Goal: Task Accomplishment & Management: Manage account settings

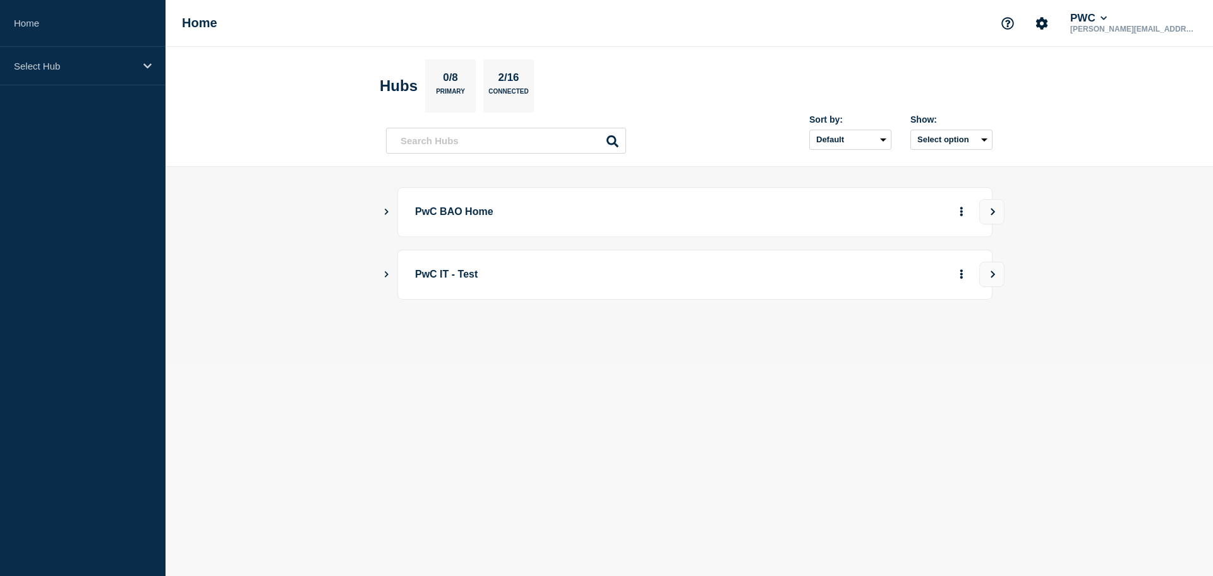
click at [393, 213] on div "PwC BAO Home" at bounding box center [689, 212] width 607 height 50
click at [389, 213] on icon "Show Connected Hubs" at bounding box center [386, 211] width 8 height 6
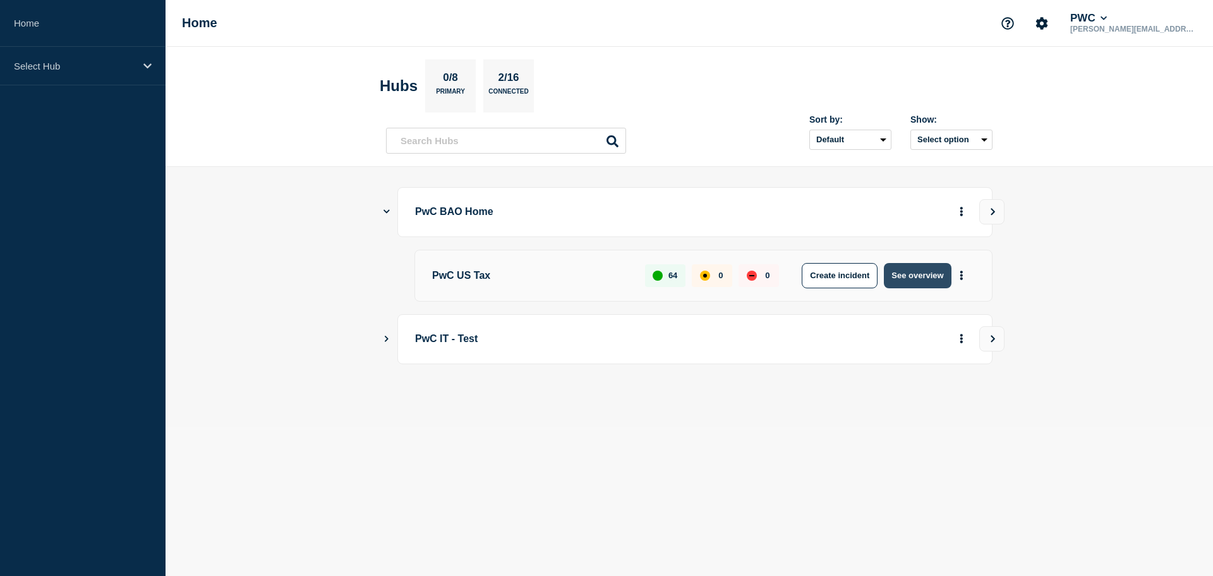
click at [914, 277] on button "See overview" at bounding box center [917, 275] width 67 height 25
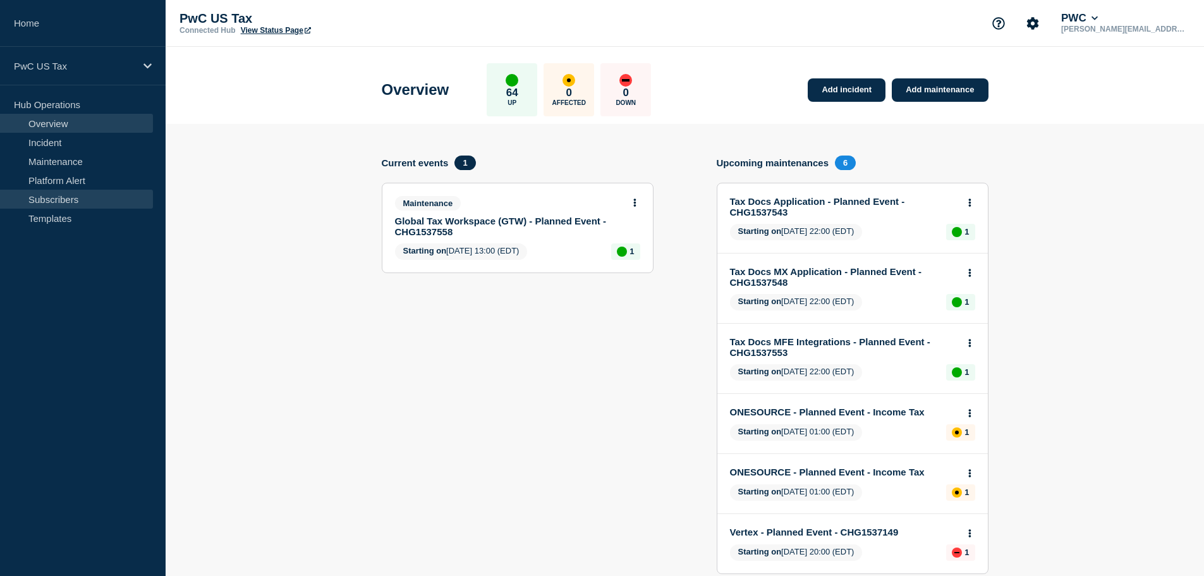
click at [46, 202] on link "Subscribers" at bounding box center [76, 199] width 153 height 19
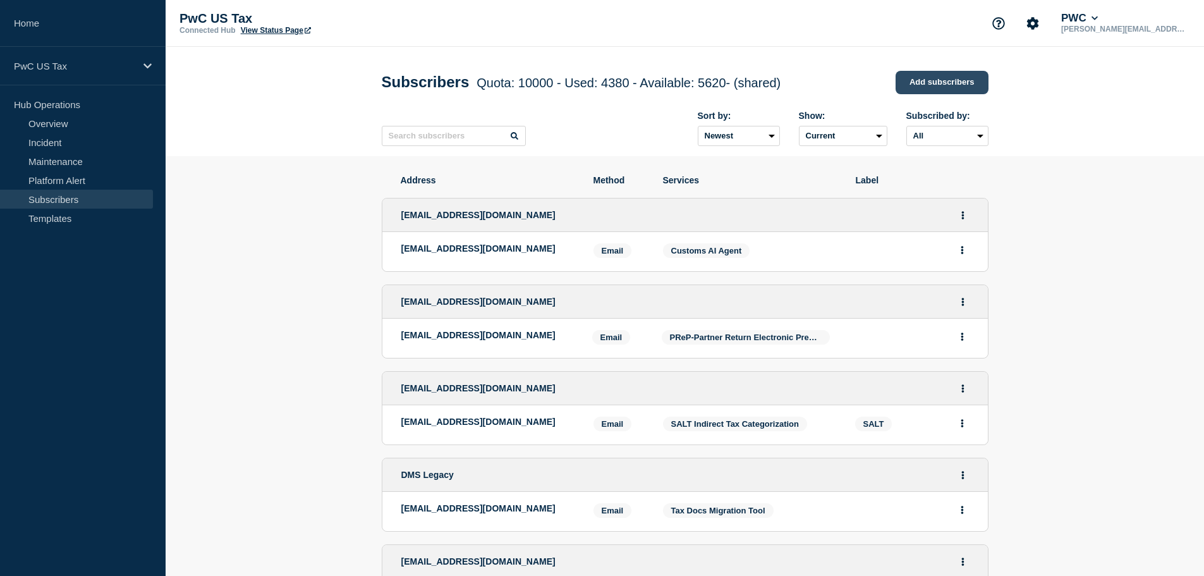
click at [932, 87] on link "Add subscribers" at bounding box center [942, 82] width 93 height 23
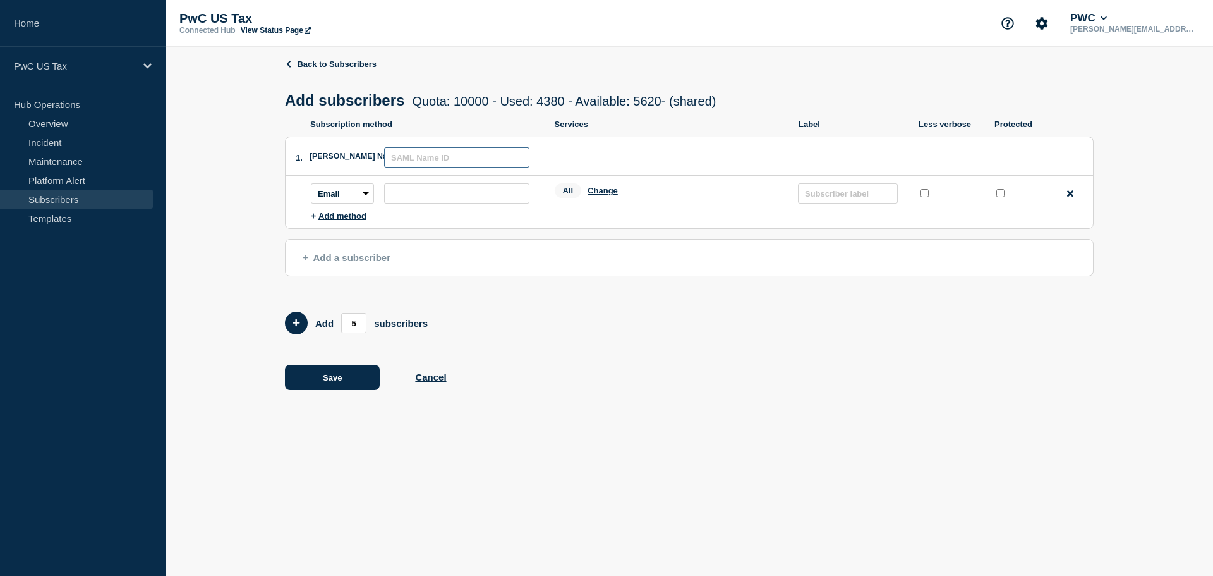
click at [481, 158] on input "text" at bounding box center [456, 157] width 145 height 20
paste input "[EMAIL_ADDRESS][DOMAIN_NAME]"
type input "[EMAIL_ADDRESS][DOMAIN_NAME]"
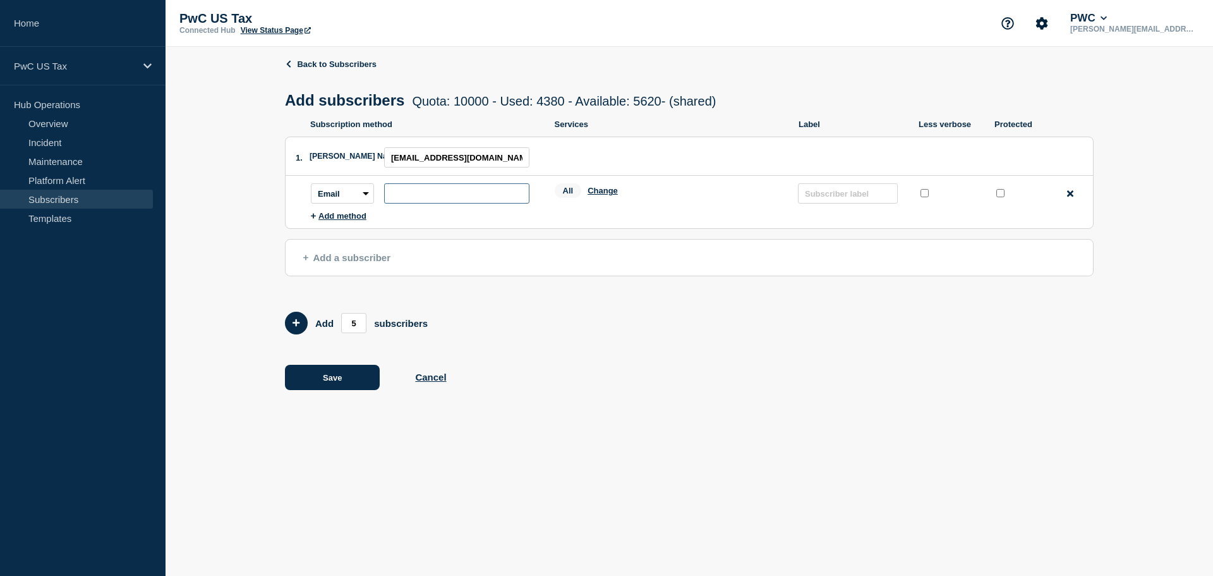
click at [441, 200] on input "subscription-address" at bounding box center [456, 193] width 145 height 20
paste input "[EMAIL_ADDRESS][DOMAIN_NAME]"
type input "[EMAIL_ADDRESS][DOMAIN_NAME]"
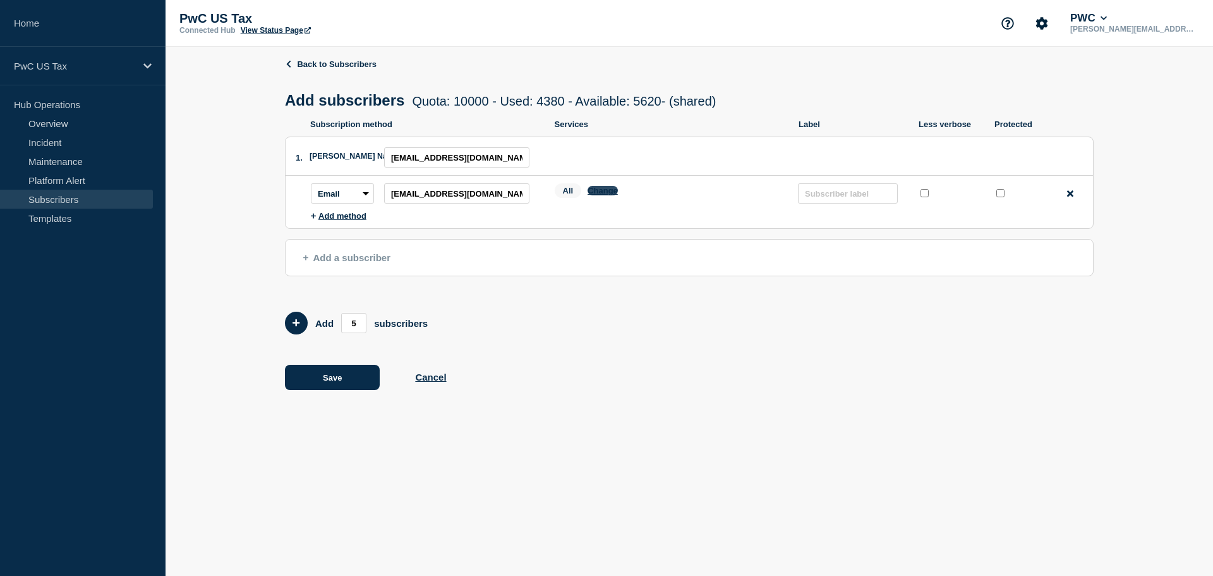
click at [595, 194] on button "Change" at bounding box center [603, 190] width 30 height 9
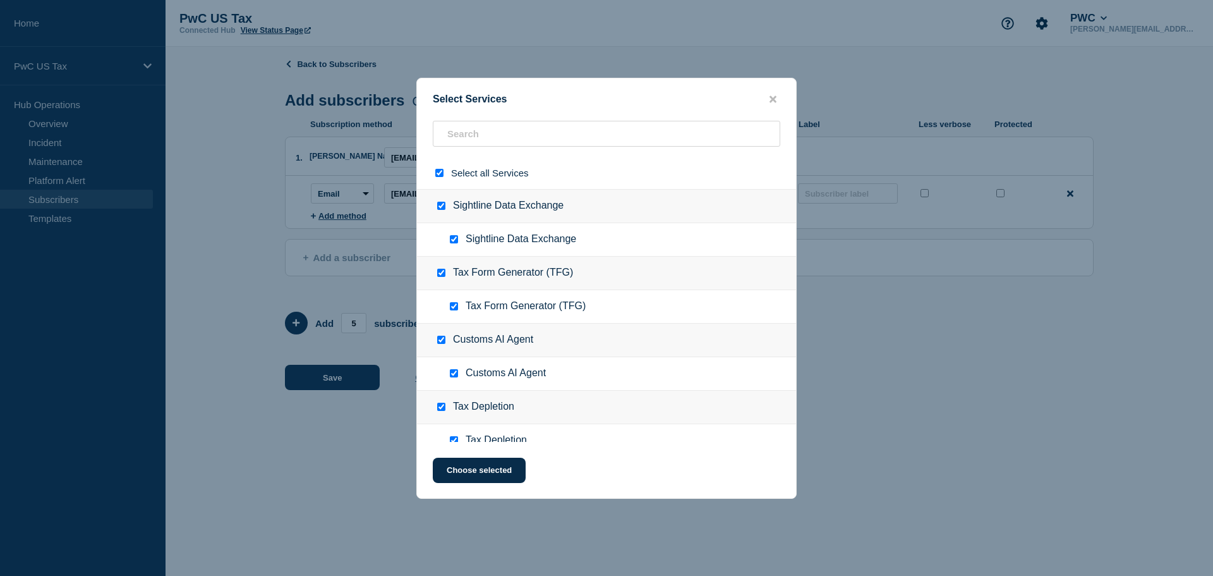
click at [441, 172] on input "select all checkbox" at bounding box center [439, 173] width 8 height 8
checkbox input "false"
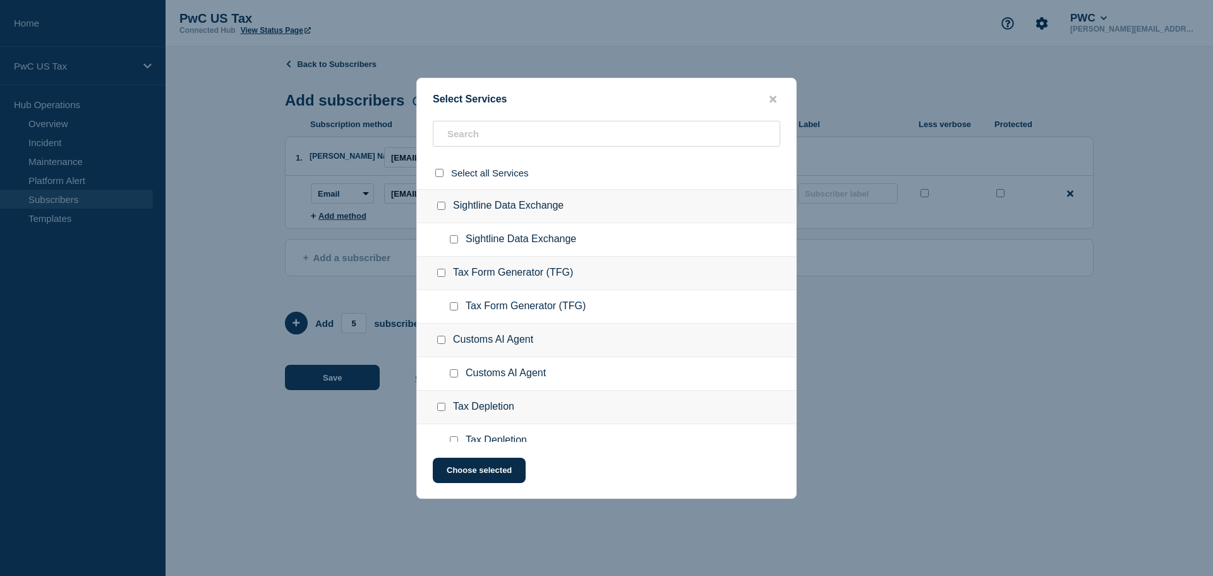
checkbox input "false"
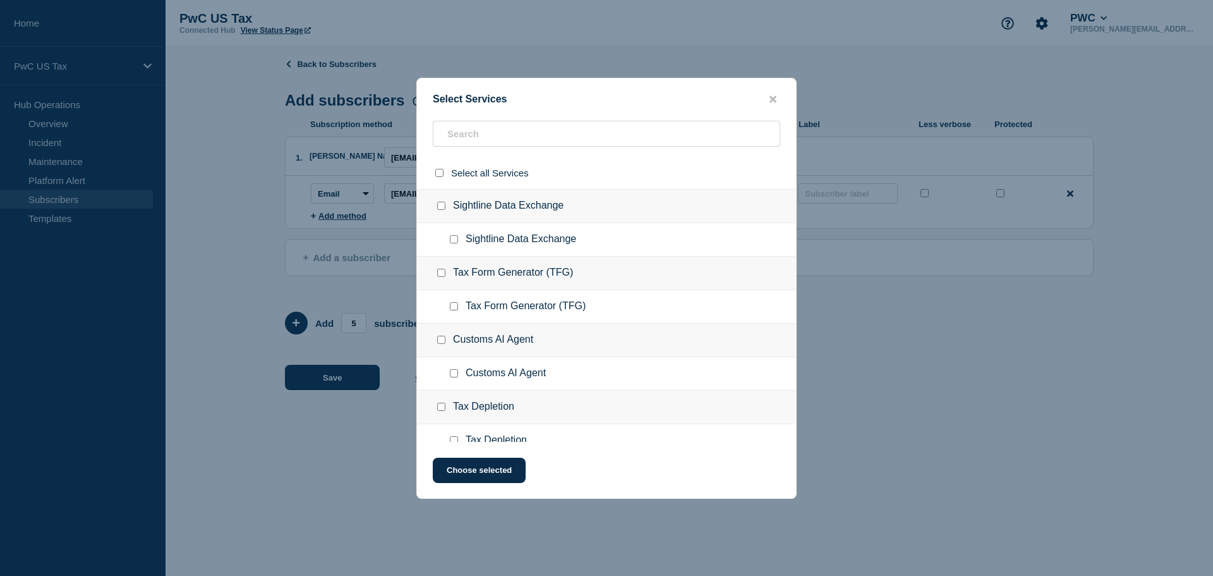
checkbox input "false"
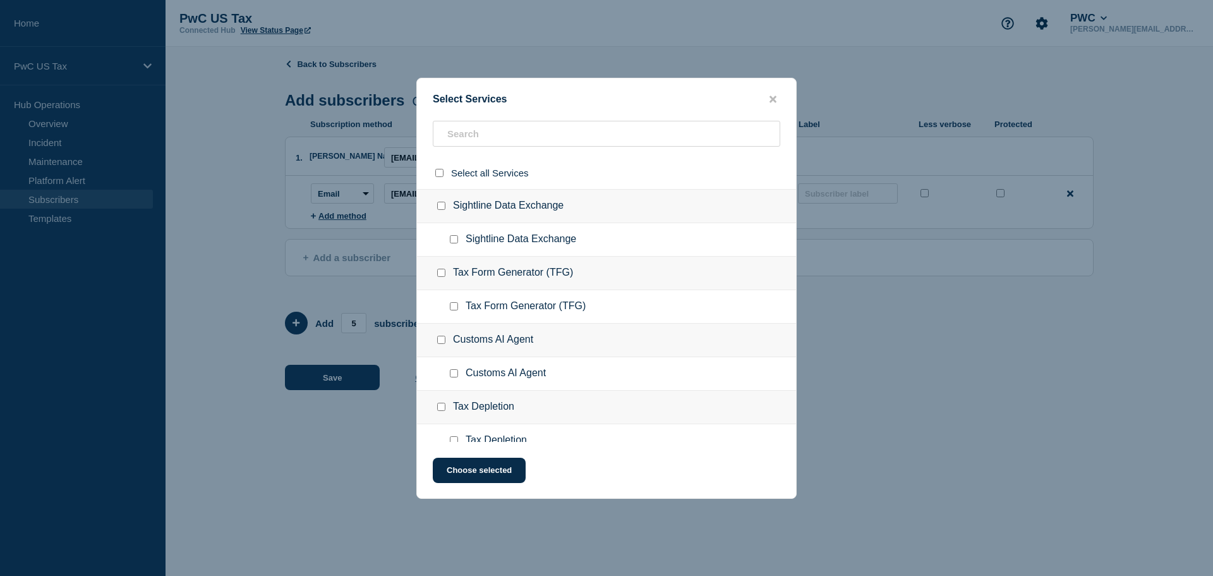
checkbox input "false"
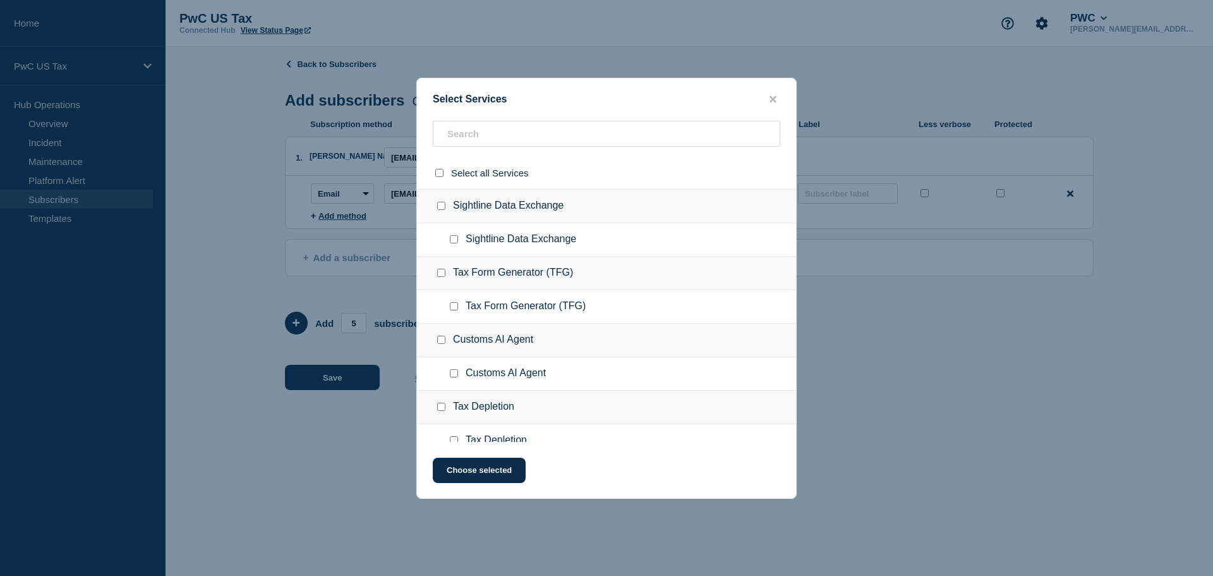
checkbox input "false"
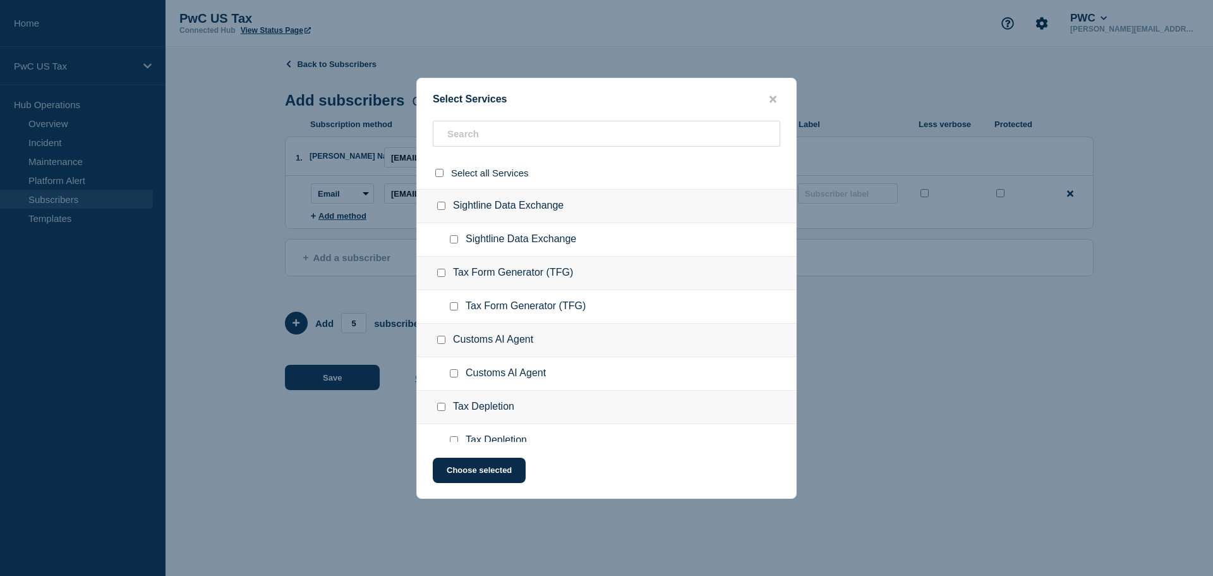
checkbox input "false"
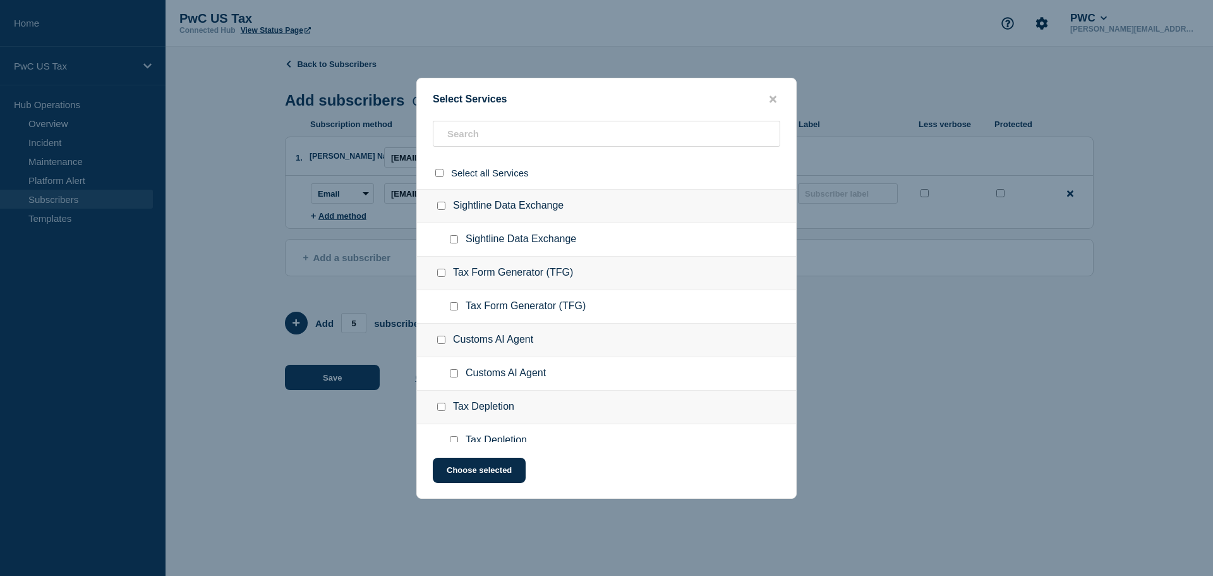
checkbox input "false"
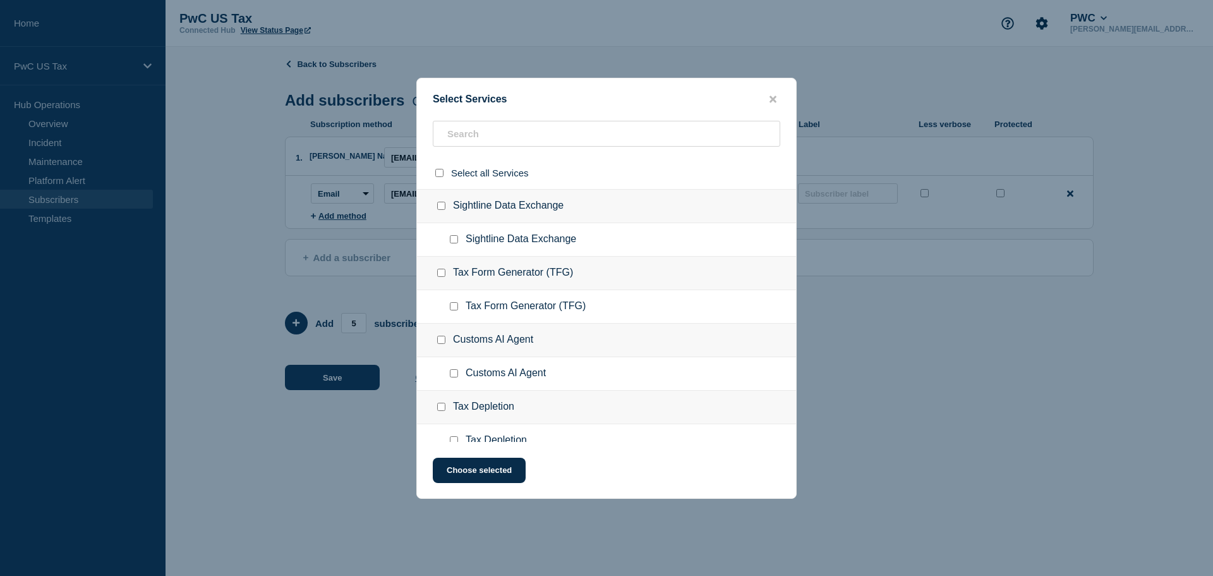
checkbox input "false"
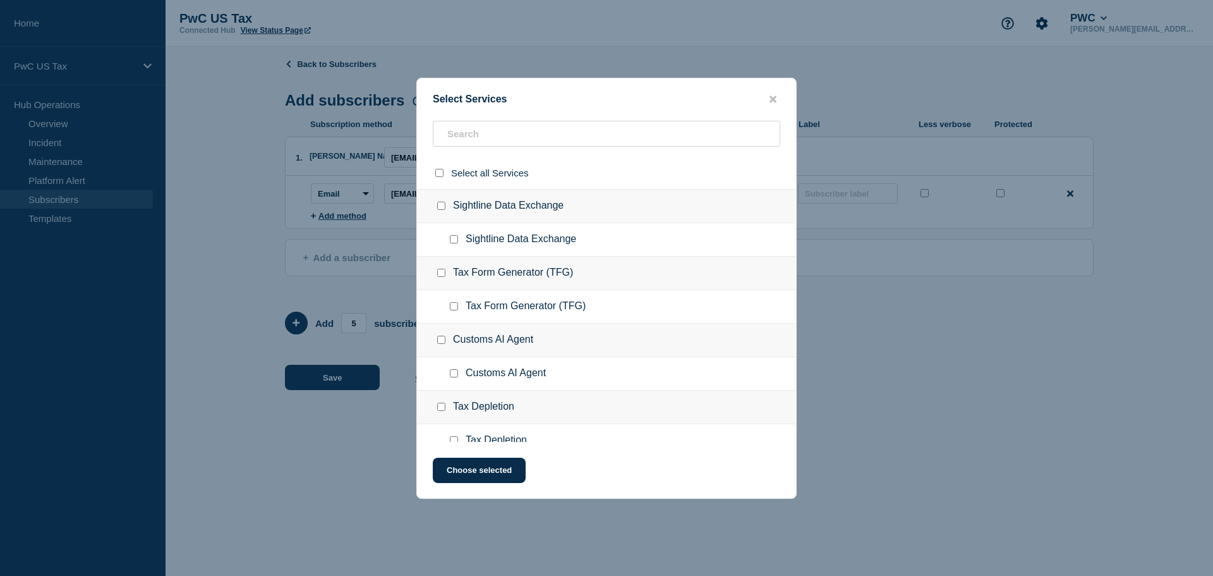
checkbox input "false"
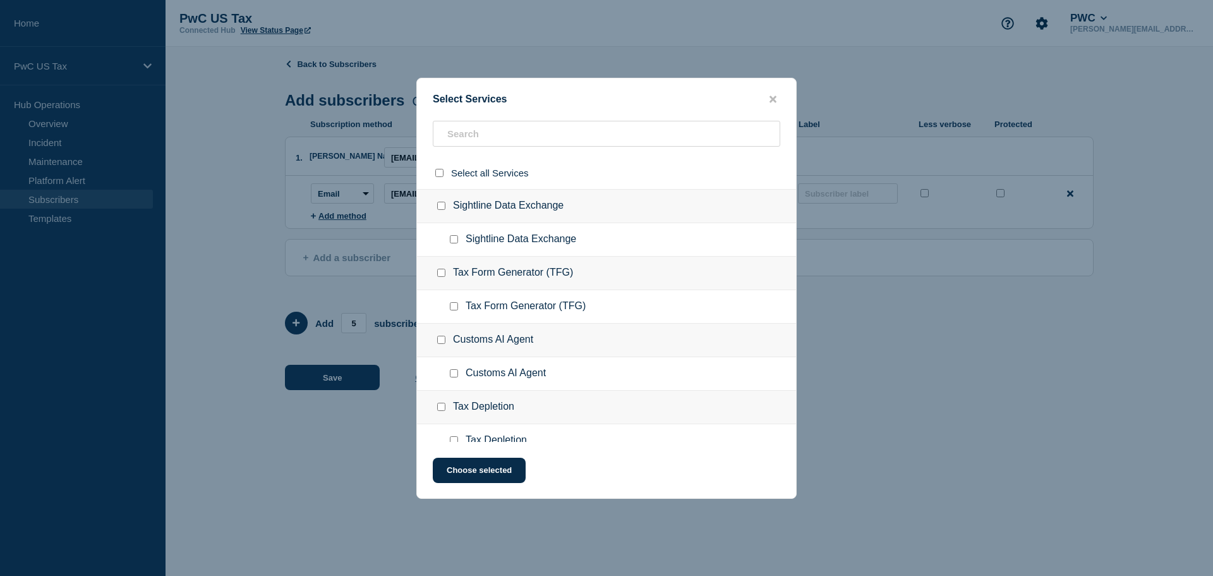
checkbox input "false"
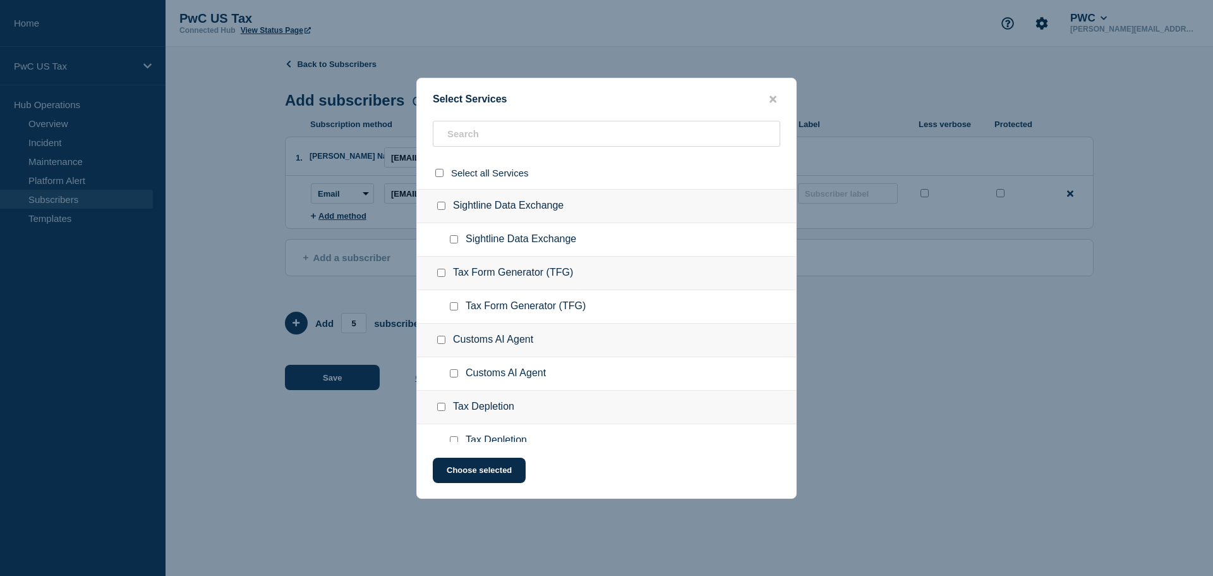
checkbox input "false"
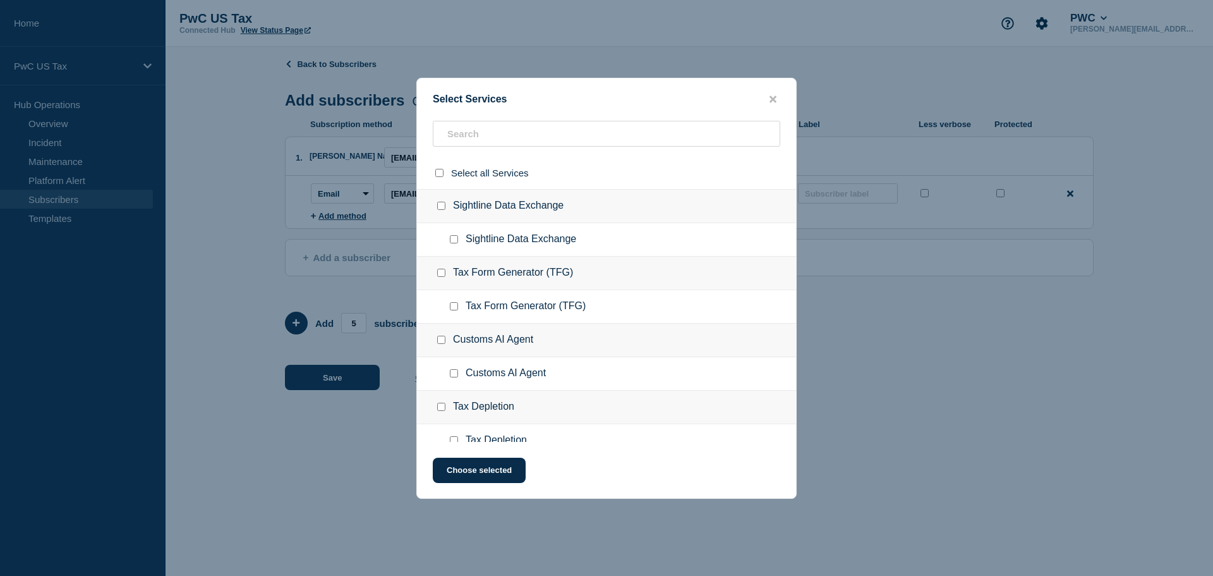
checkbox input "false"
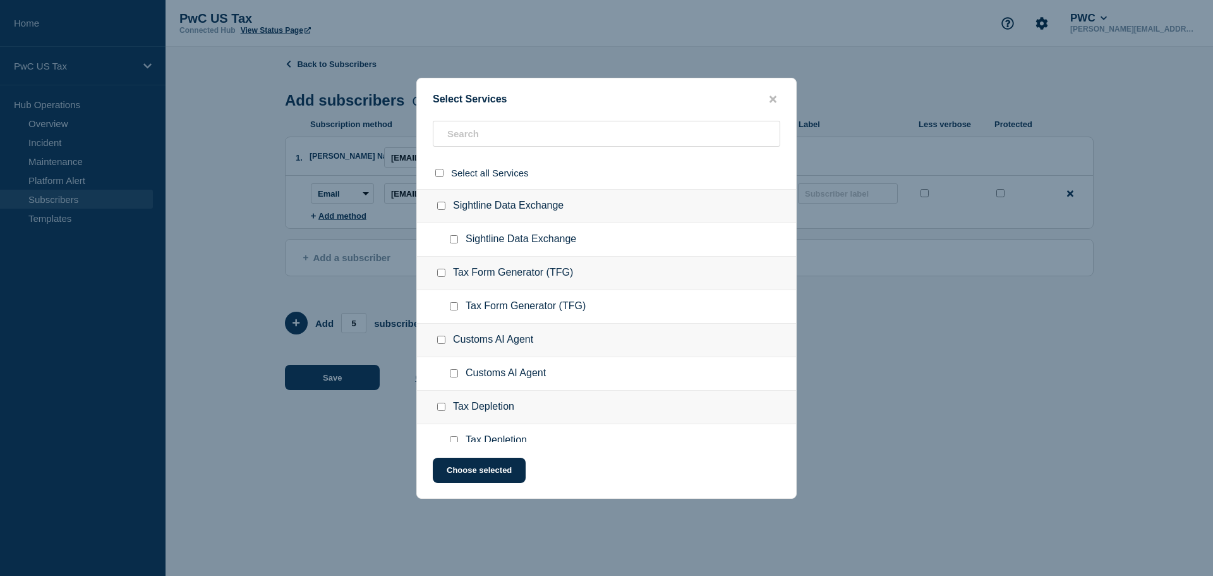
checkbox input "false"
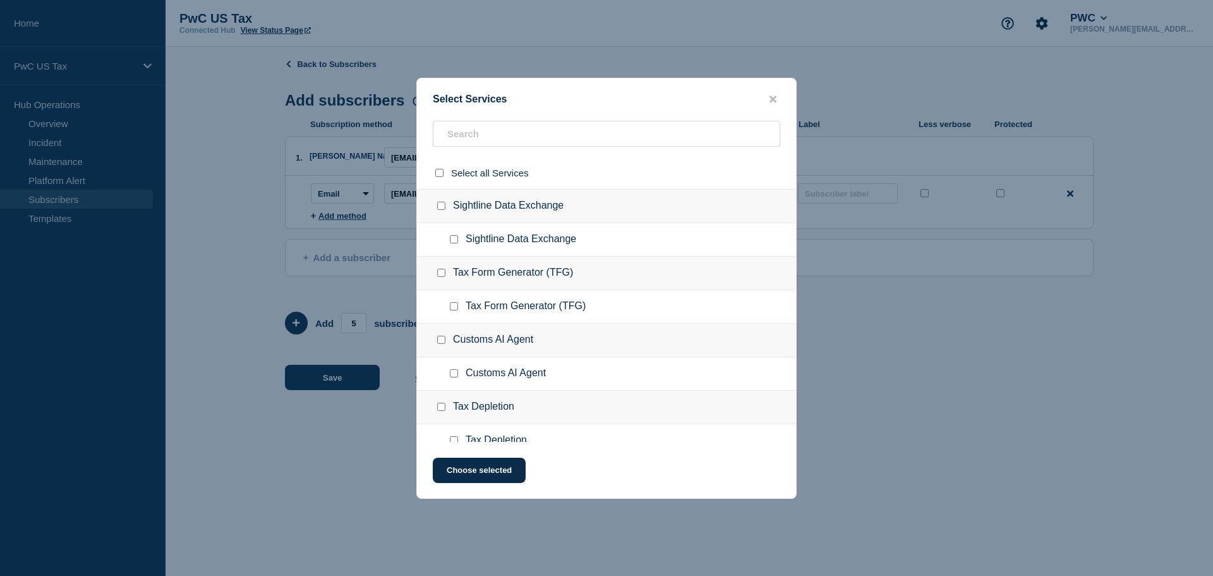
checkbox input "false"
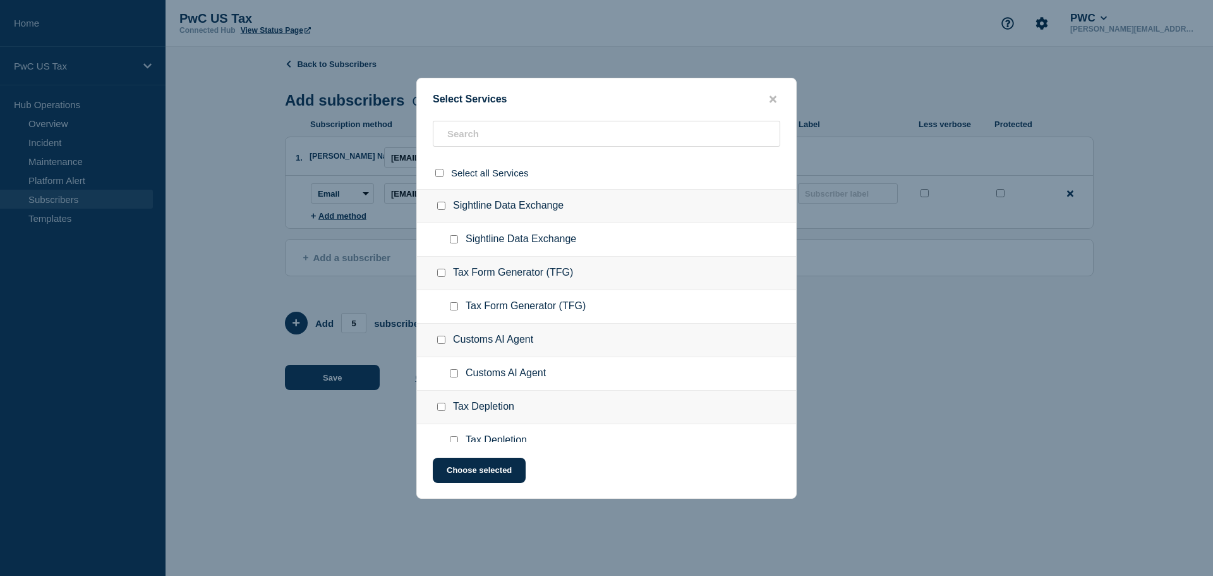
checkbox input "false"
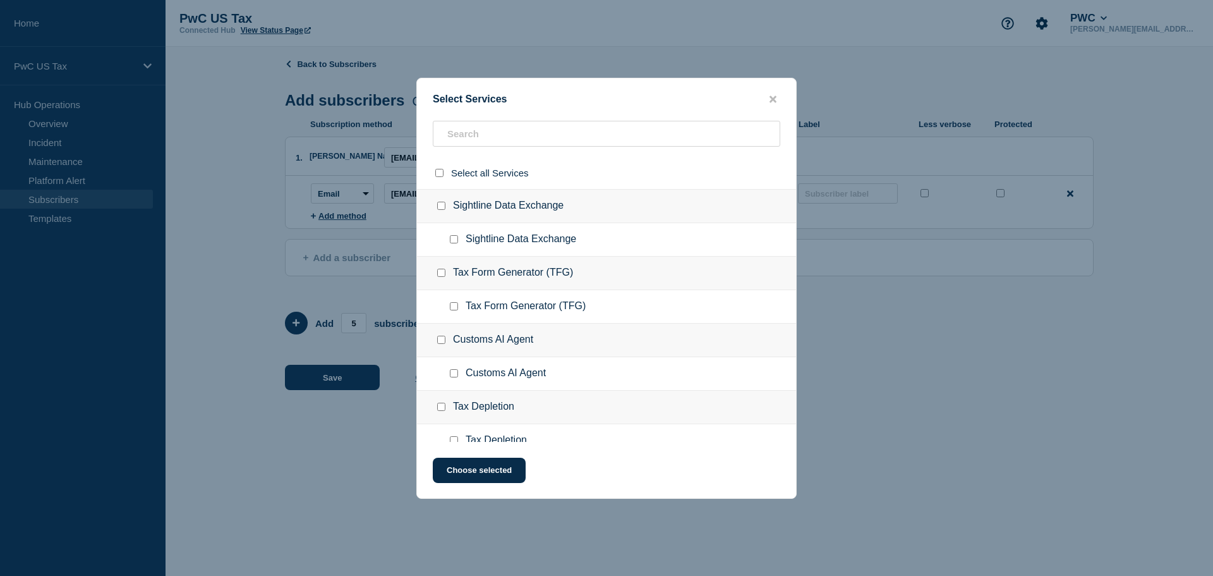
checkbox input "false"
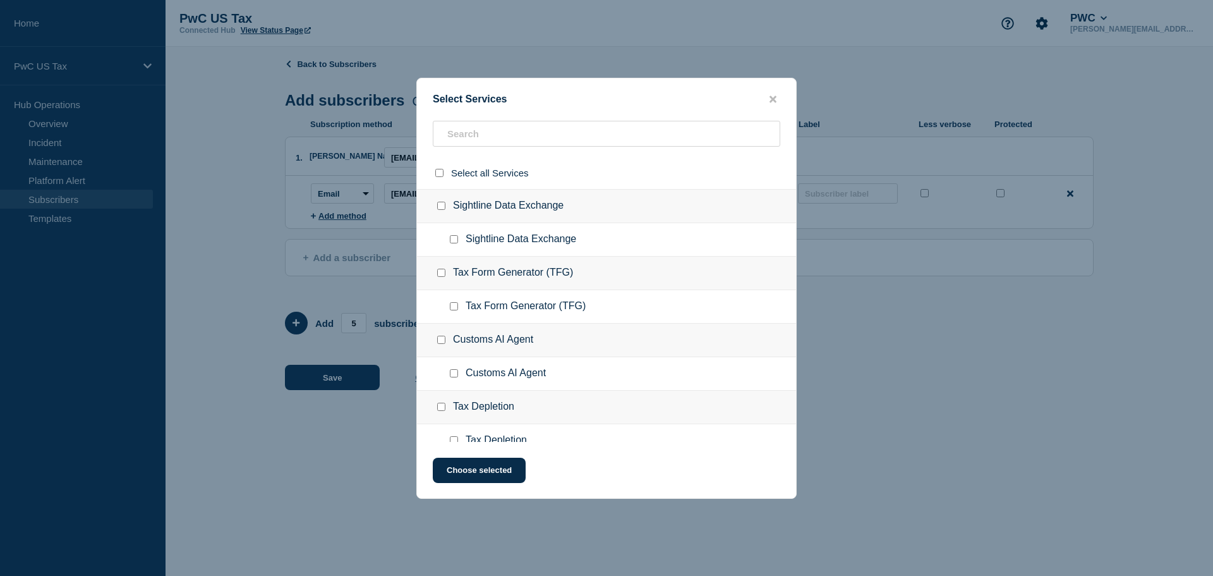
checkbox input "false"
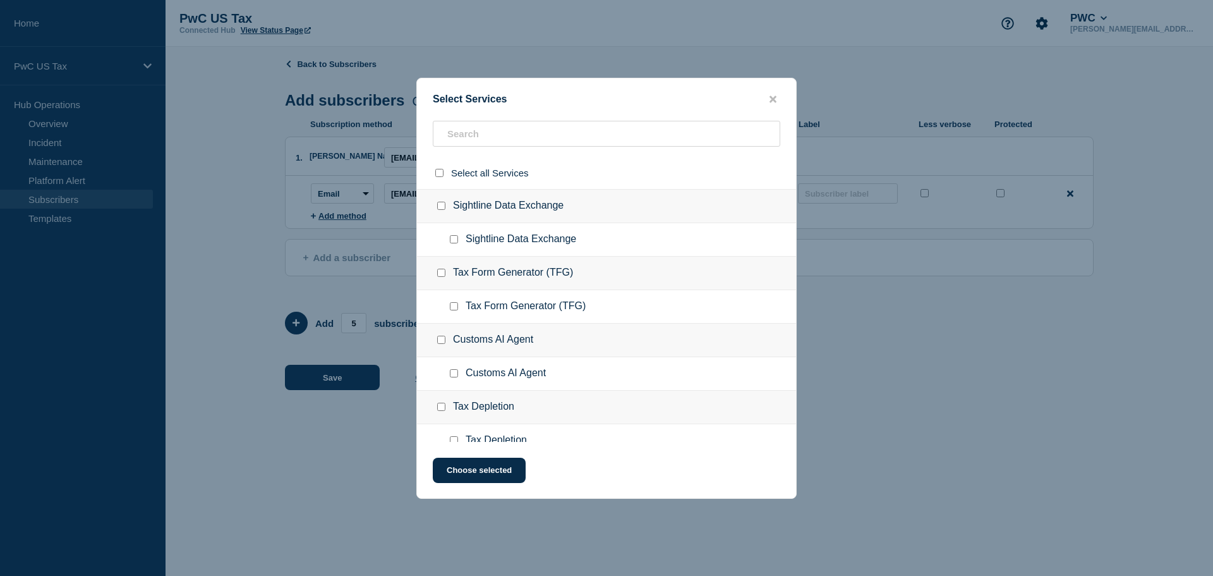
checkbox input "false"
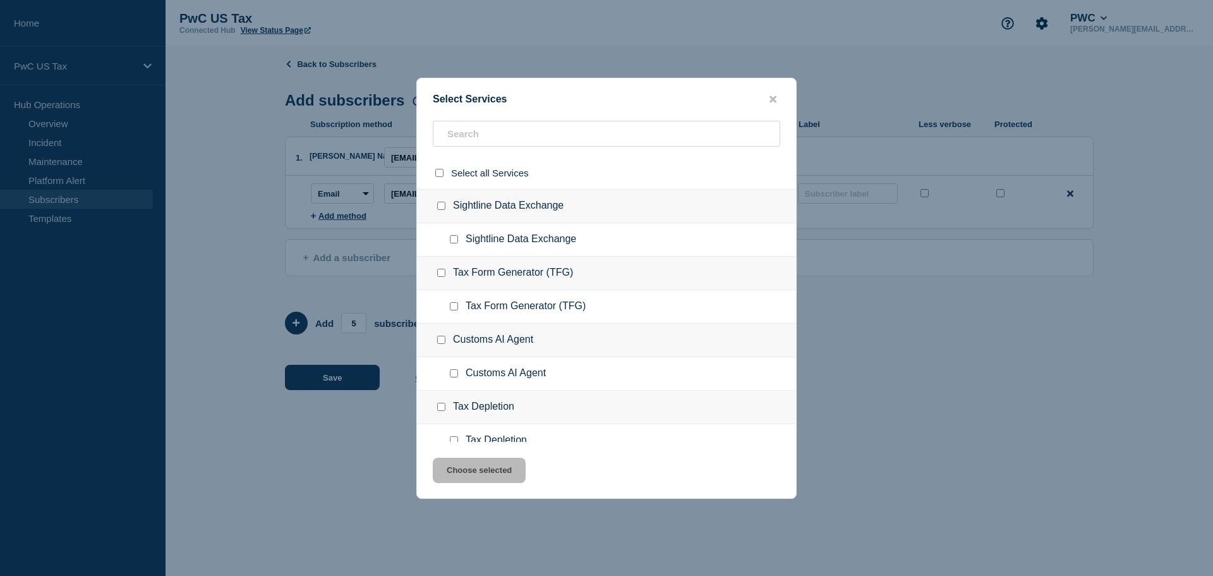
click at [441, 209] on input "Sightline Data Exchange checkbox" at bounding box center [441, 206] width 8 height 8
checkbox input "true"
click at [482, 475] on button "Choose selected" at bounding box center [479, 470] width 93 height 25
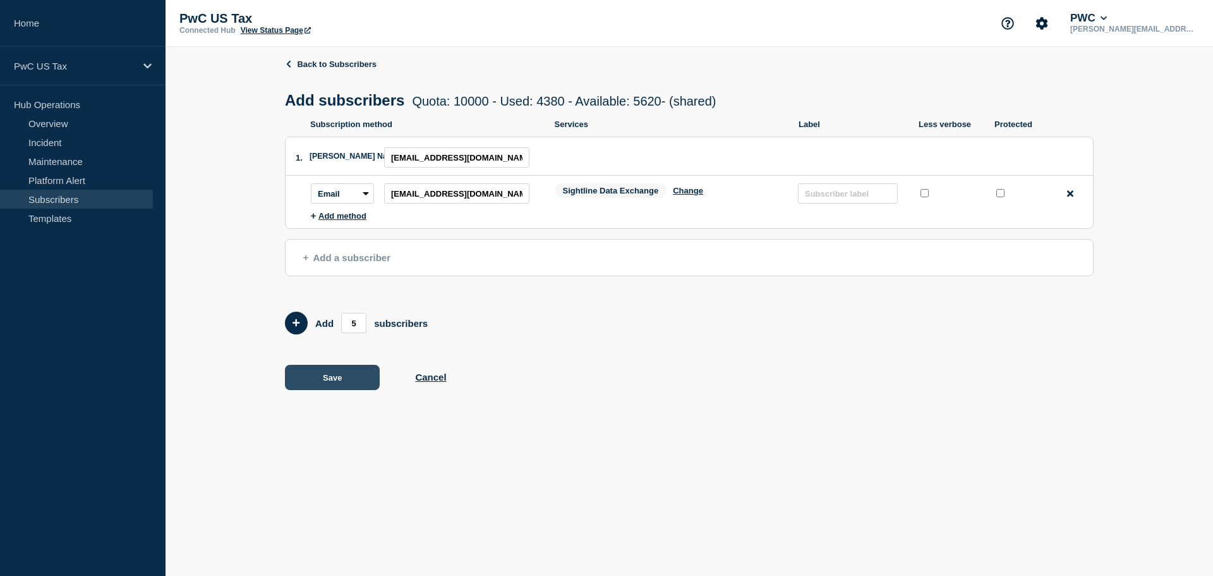
click at [336, 380] on button "Save" at bounding box center [332, 377] width 95 height 25
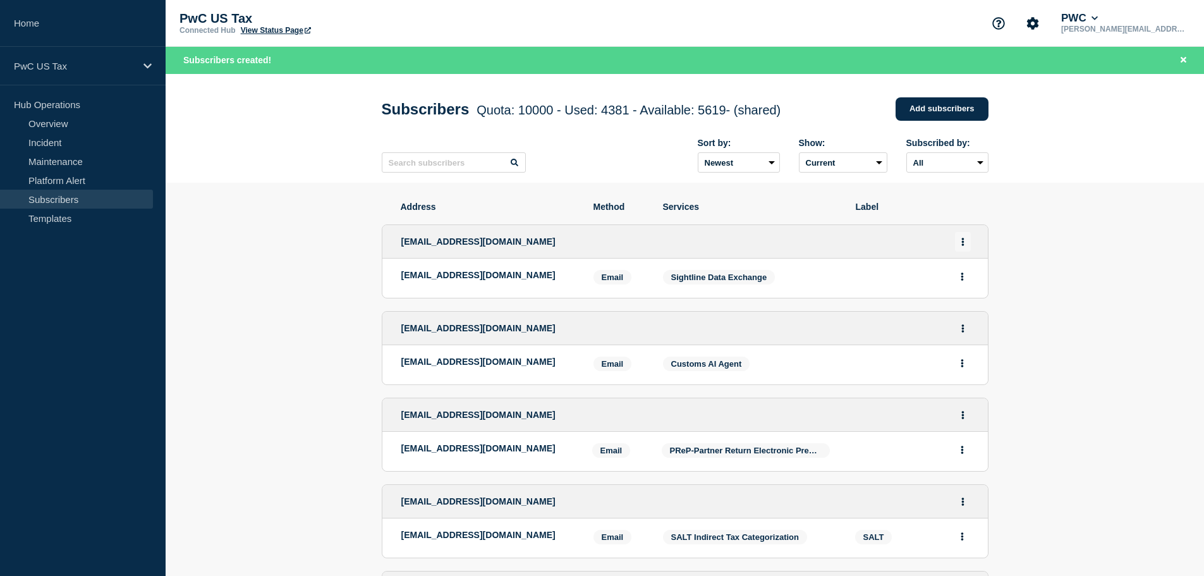
click at [962, 243] on icon "Actions" at bounding box center [962, 242] width 3 height 8
click at [964, 281] on link "Edit" at bounding box center [958, 277] width 14 height 9
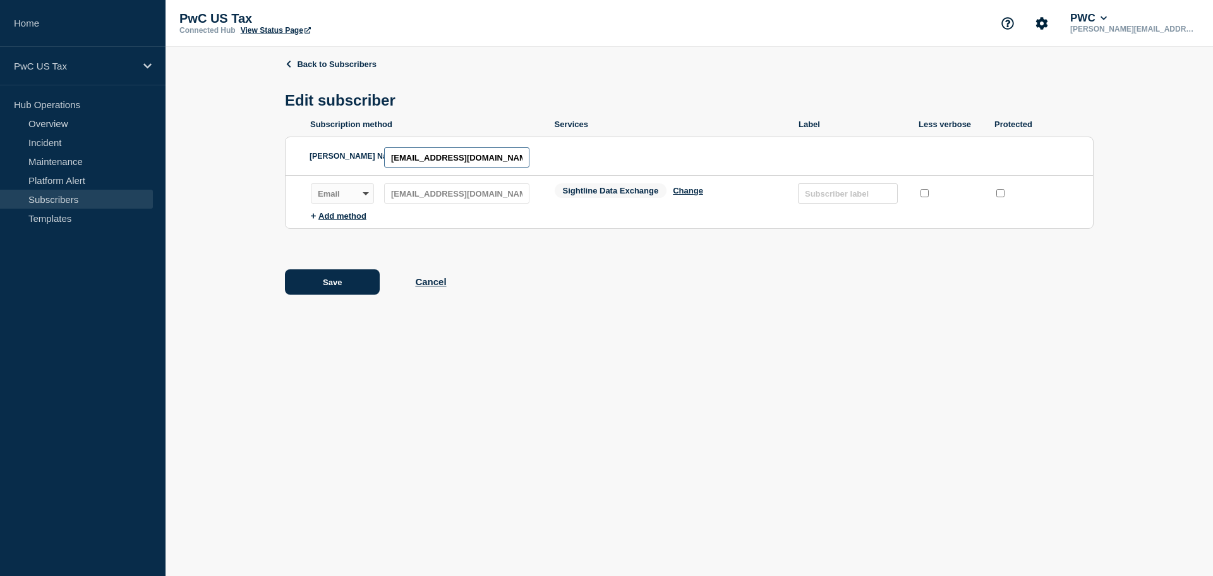
click at [511, 166] on input "[EMAIL_ADDRESS][DOMAIN_NAME]" at bounding box center [456, 157] width 145 height 20
click at [453, 164] on input "[EMAIL_ADDRESS][DOMAIN_NAME]" at bounding box center [456, 157] width 145 height 20
click at [454, 164] on input "[EMAIL_ADDRESS][DOMAIN_NAME]" at bounding box center [456, 157] width 145 height 20
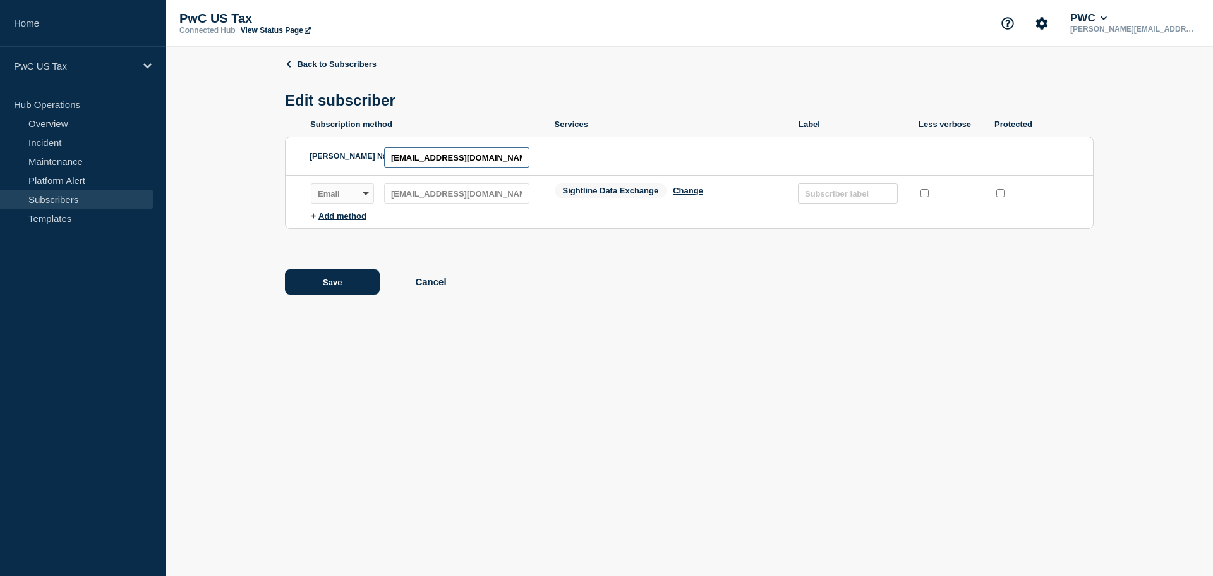
paste input "sightline_sde_stakeholder_notifications"
type input "[EMAIL_ADDRESS][DOMAIN_NAME]"
click at [435, 293] on div "Save Cancel" at bounding box center [689, 281] width 809 height 25
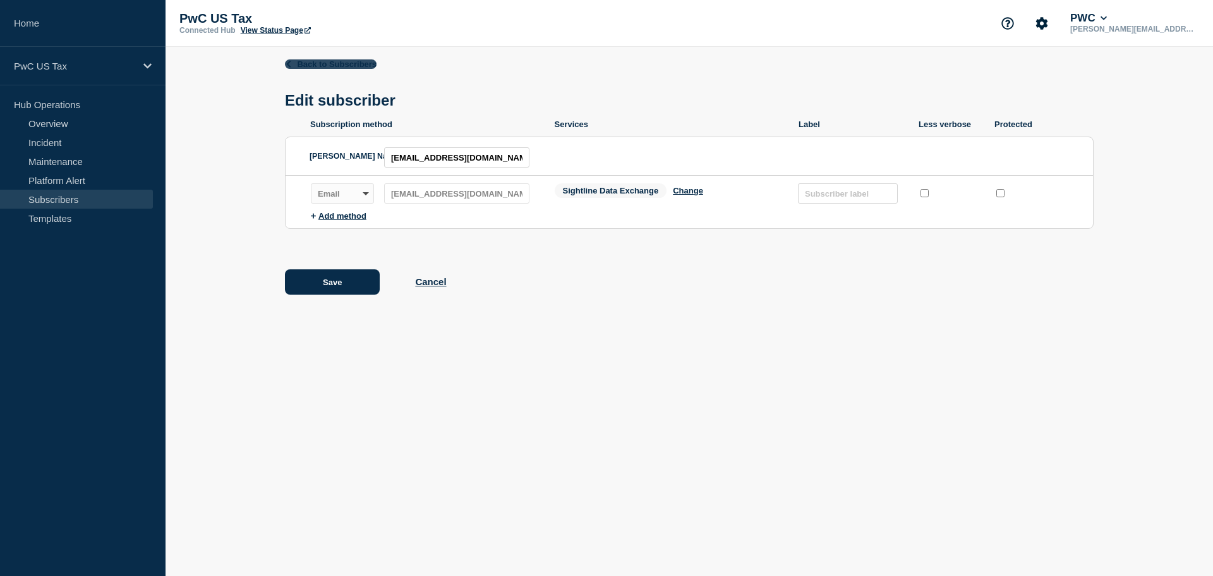
click at [336, 63] on link "Back to Subscribers" at bounding box center [331, 63] width 92 height 9
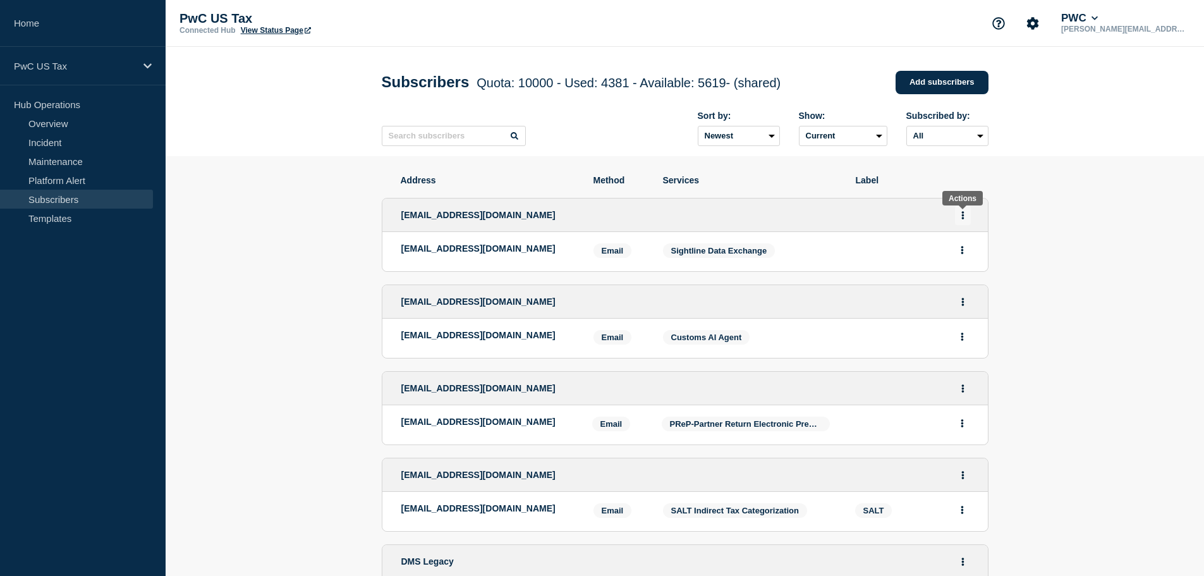
click at [959, 222] on button "Actions" at bounding box center [963, 215] width 16 height 20
click at [961, 272] on button "Delete" at bounding box center [963, 267] width 24 height 9
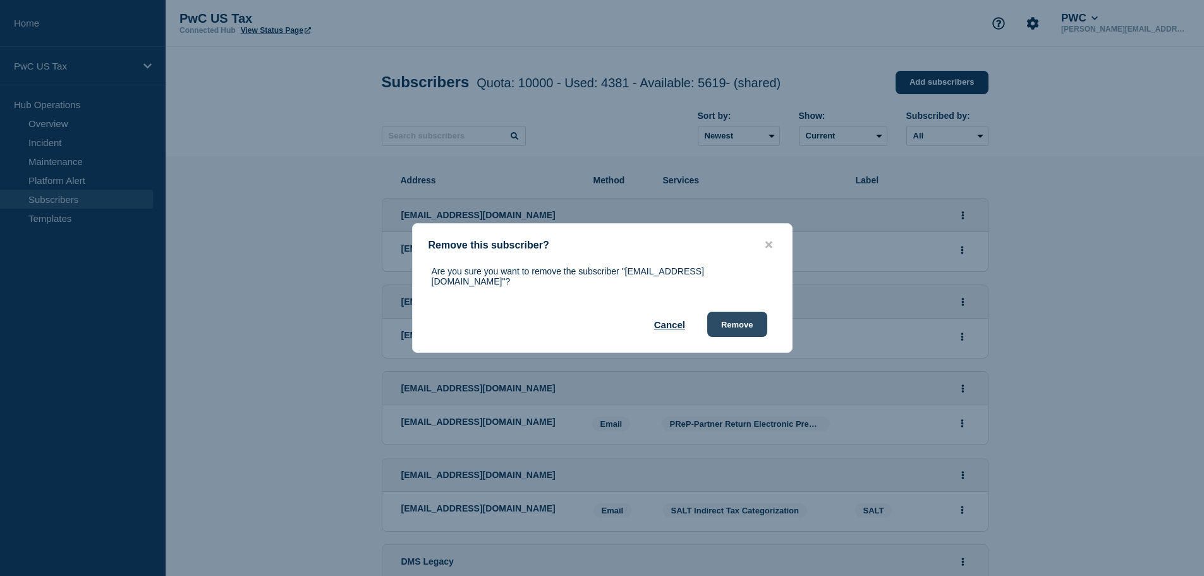
click at [739, 327] on button "Remove" at bounding box center [737, 324] width 60 height 25
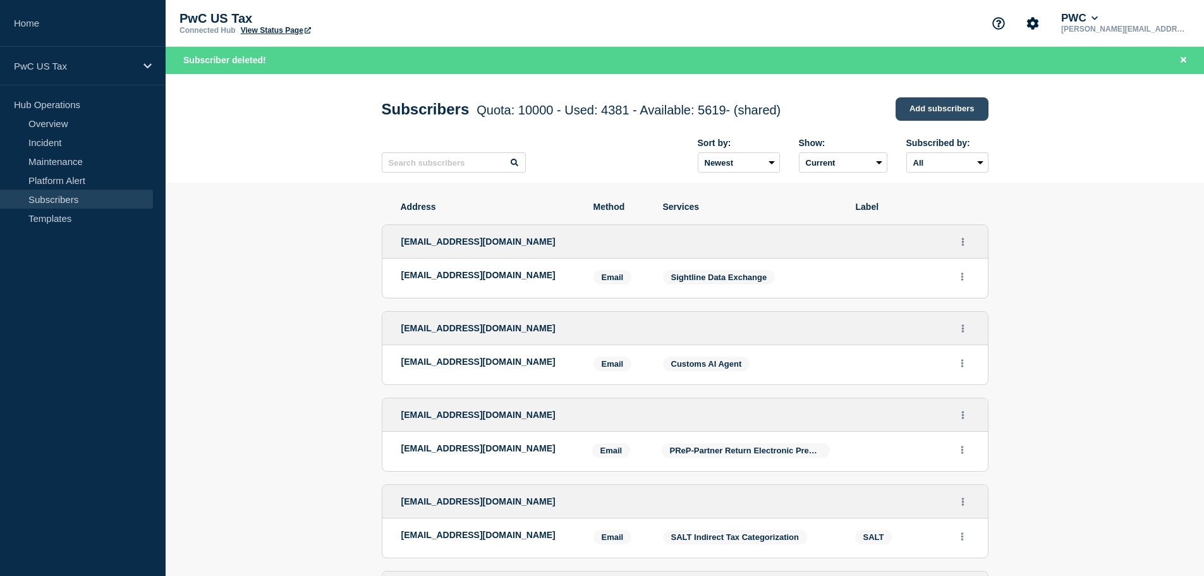
click at [944, 109] on link "Add subscribers" at bounding box center [942, 108] width 93 height 23
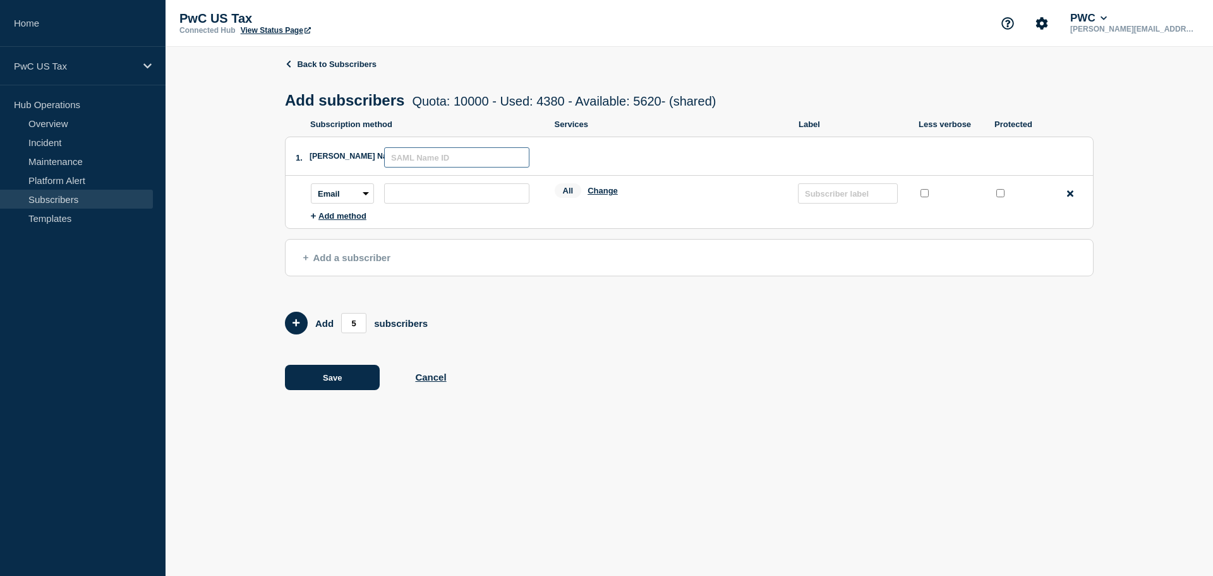
click at [419, 166] on input "text" at bounding box center [456, 157] width 145 height 20
paste input "[EMAIL_ADDRESS][DOMAIN_NAME]"
type input "[EMAIL_ADDRESS][DOMAIN_NAME]"
click at [415, 187] on input "subscription-address" at bounding box center [456, 193] width 145 height 20
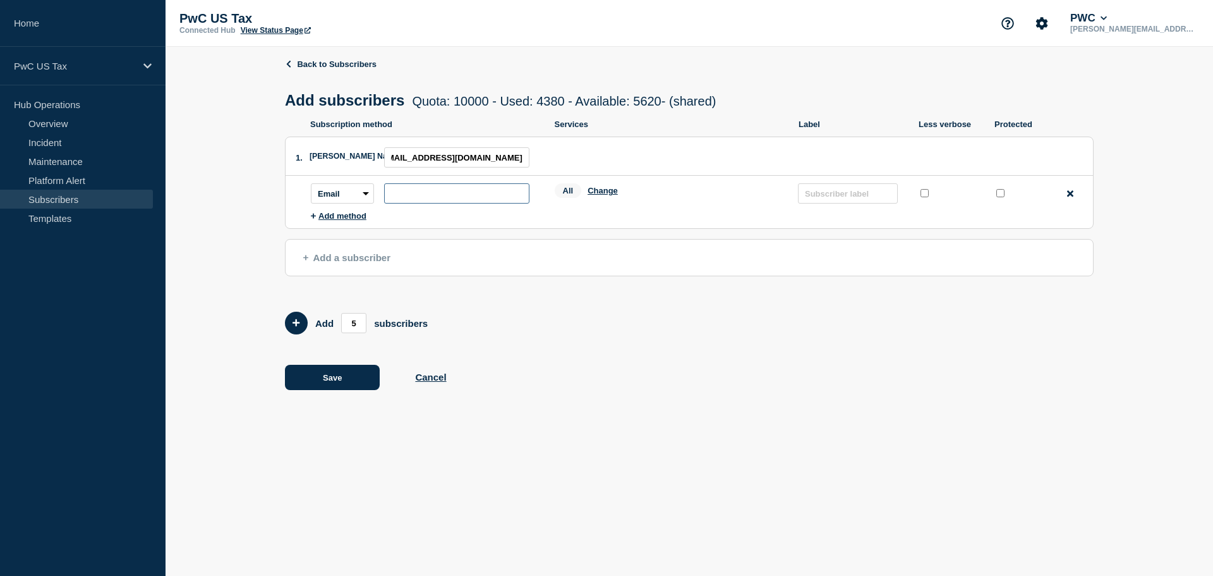
scroll to position [0, 0]
paste input "[EMAIL_ADDRESS][DOMAIN_NAME]"
type input "[EMAIL_ADDRESS][DOMAIN_NAME]"
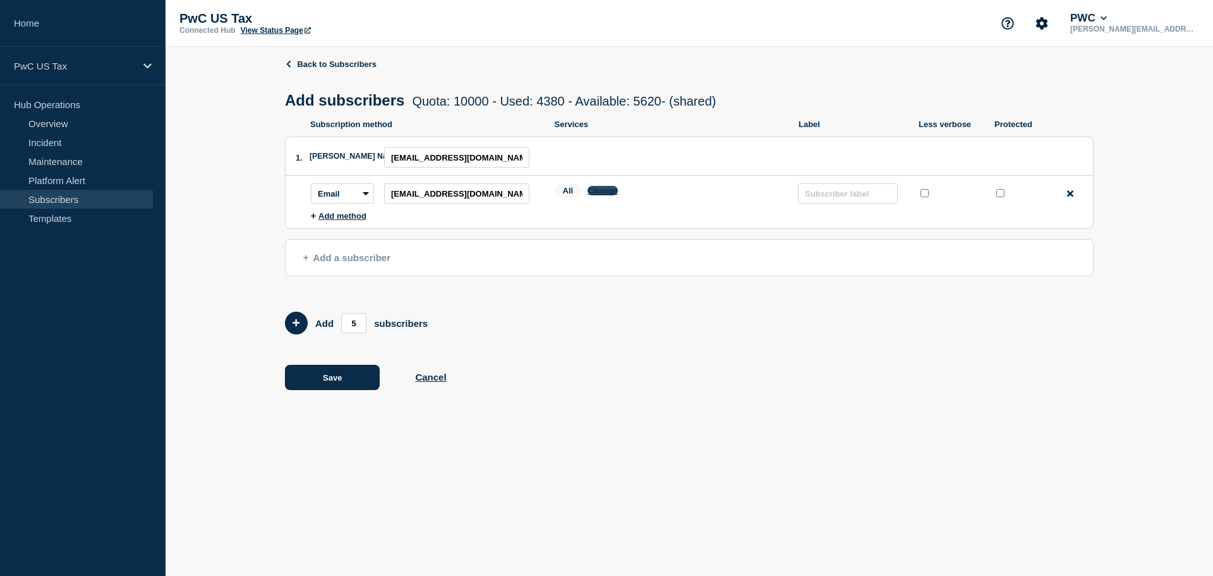
click at [599, 190] on button "Change" at bounding box center [603, 190] width 30 height 9
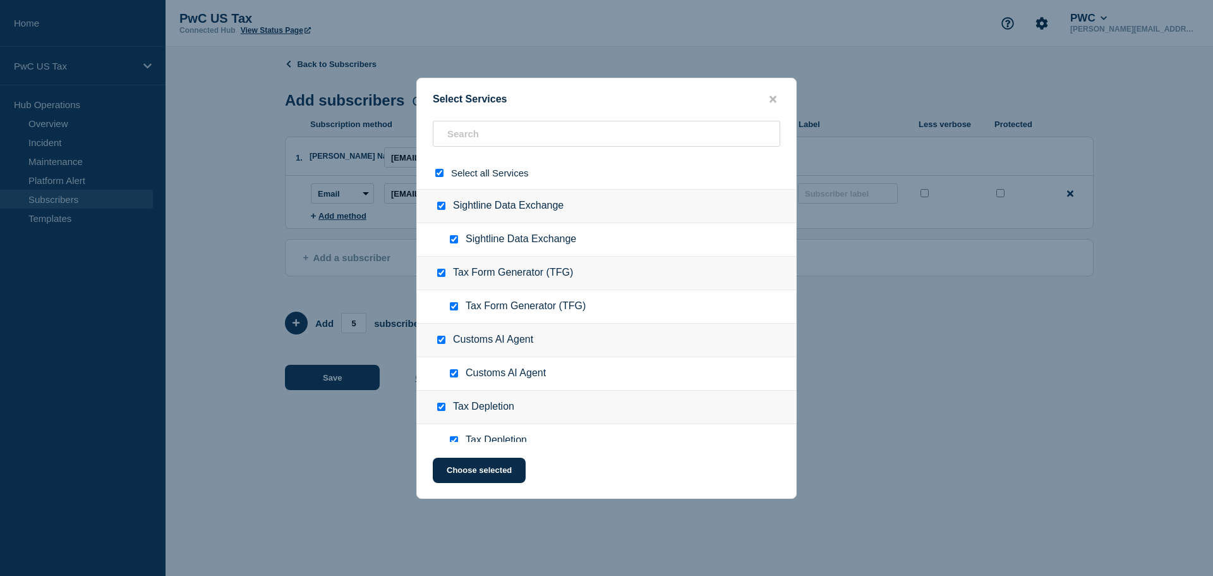
click at [444, 171] on div at bounding box center [442, 173] width 18 height 12
click at [442, 176] on input "select all checkbox" at bounding box center [439, 173] width 8 height 8
checkbox input "false"
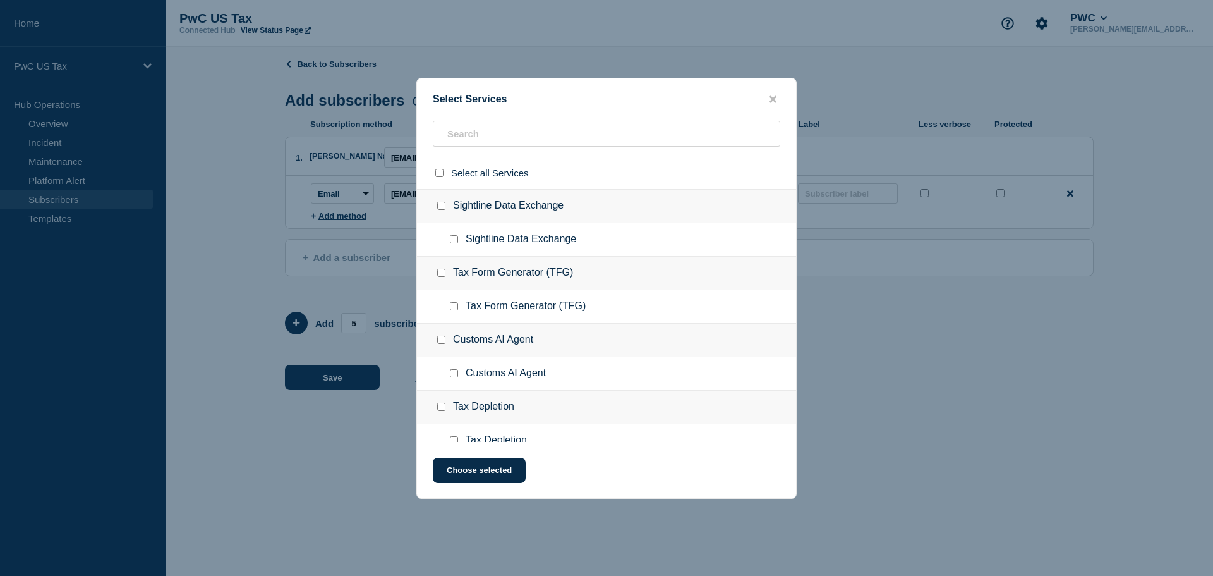
checkbox input "false"
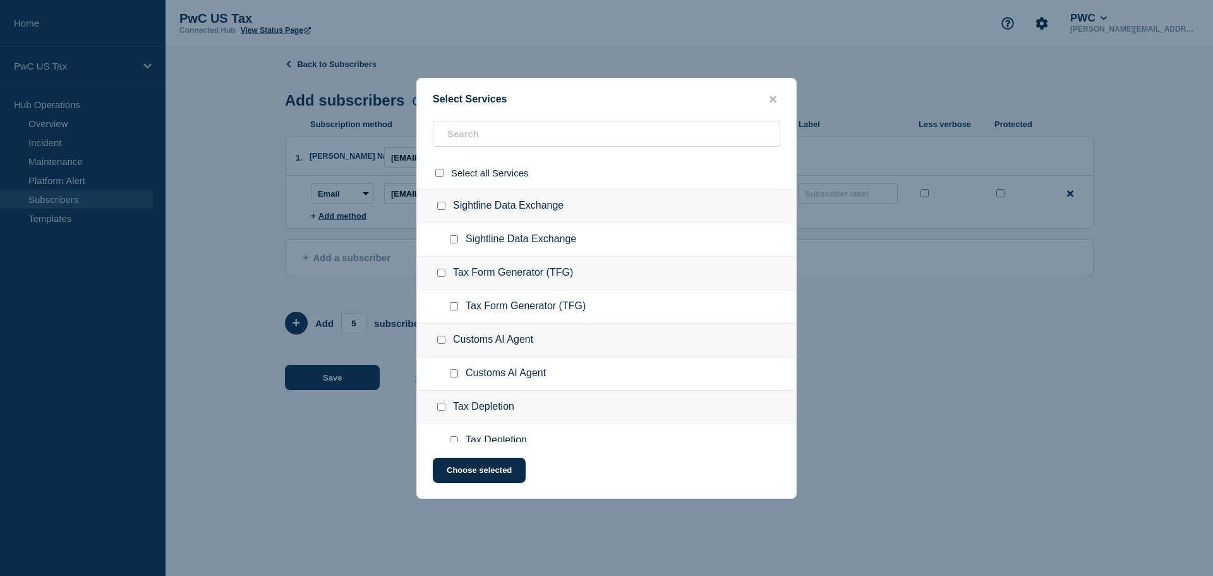
checkbox input "false"
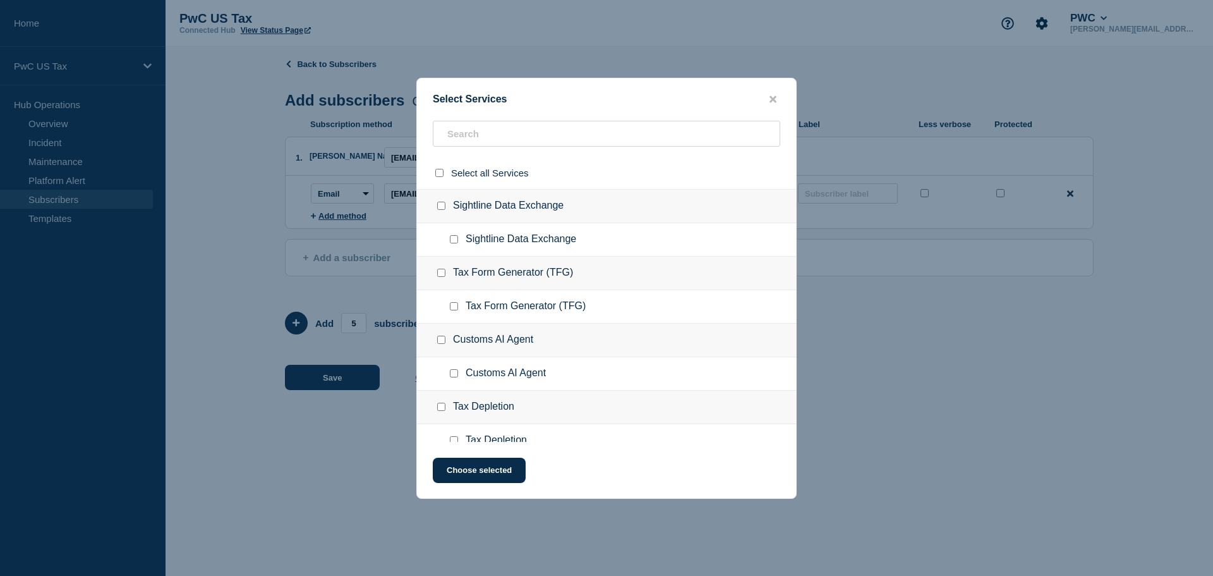
checkbox input "false"
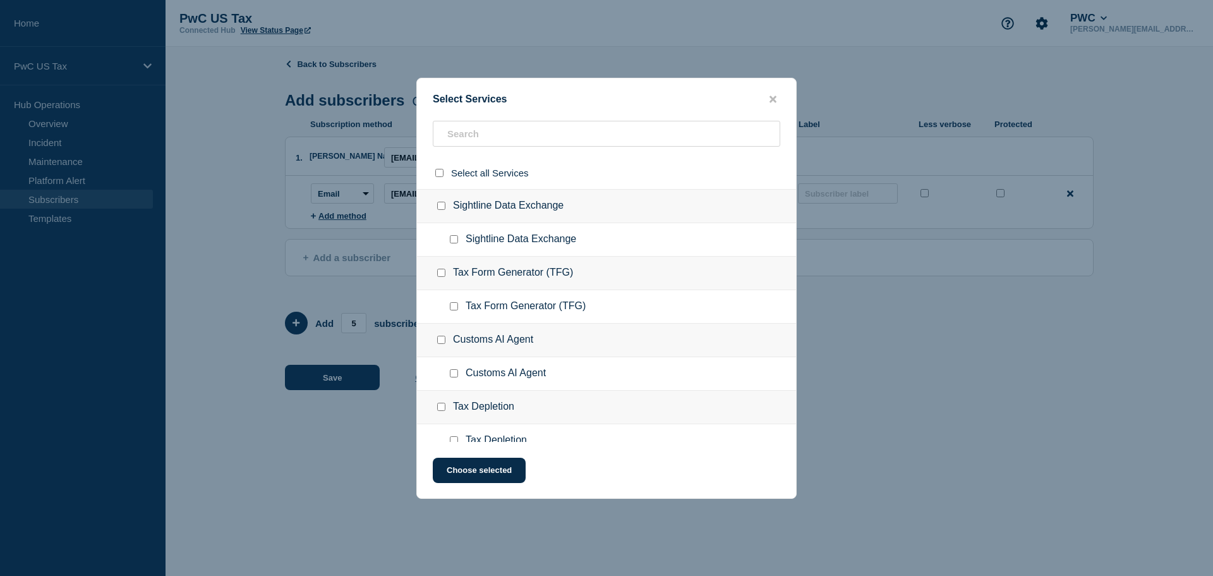
checkbox input "false"
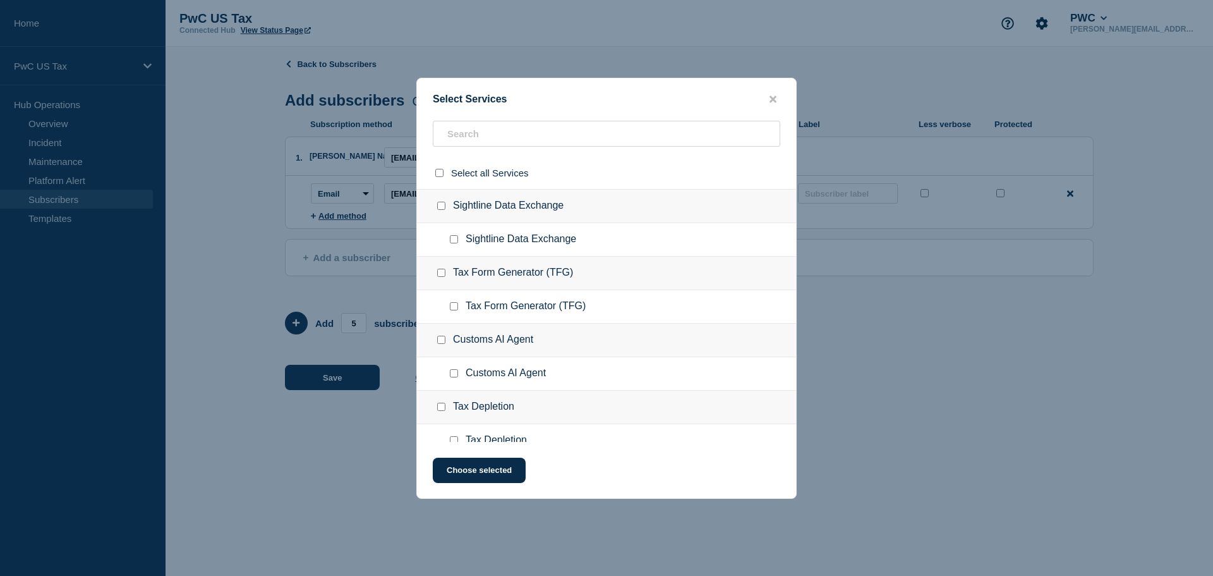
checkbox input "false"
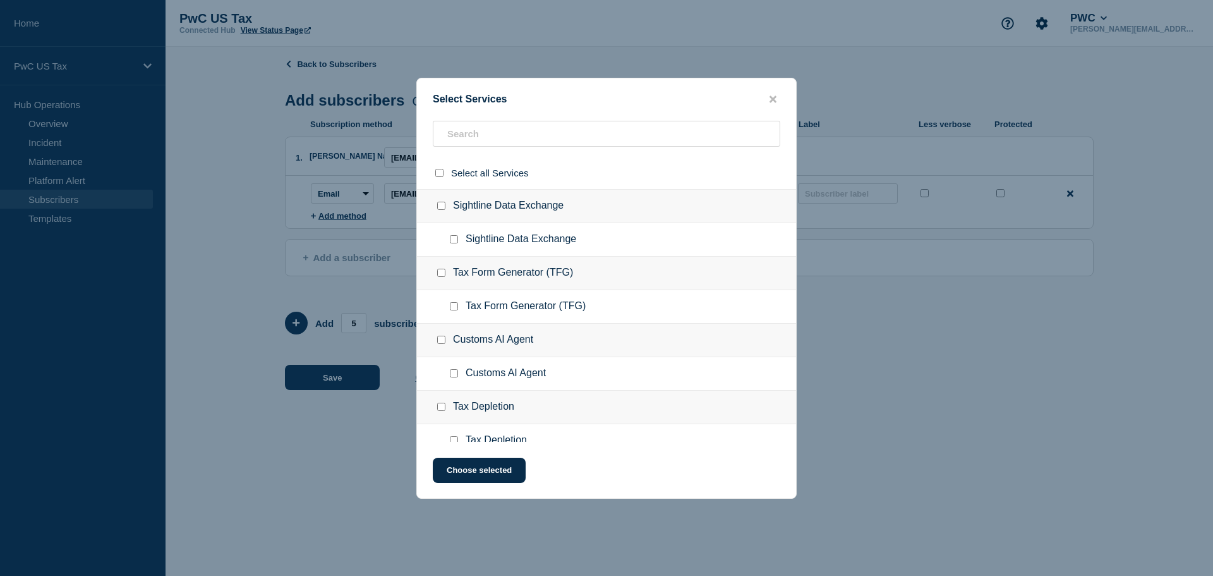
checkbox input "false"
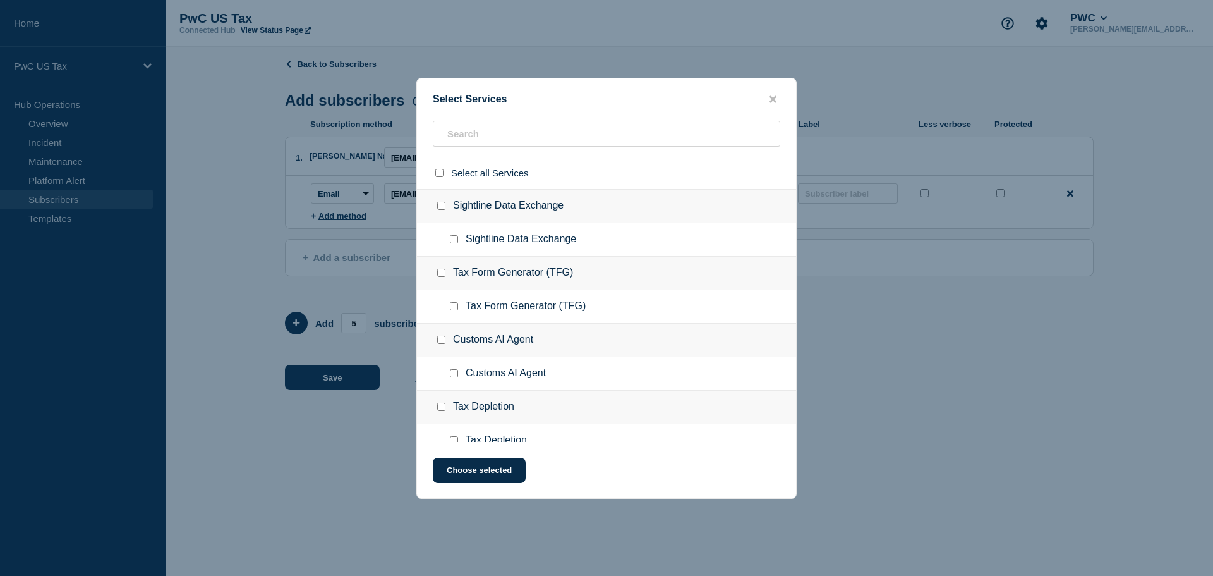
checkbox input "false"
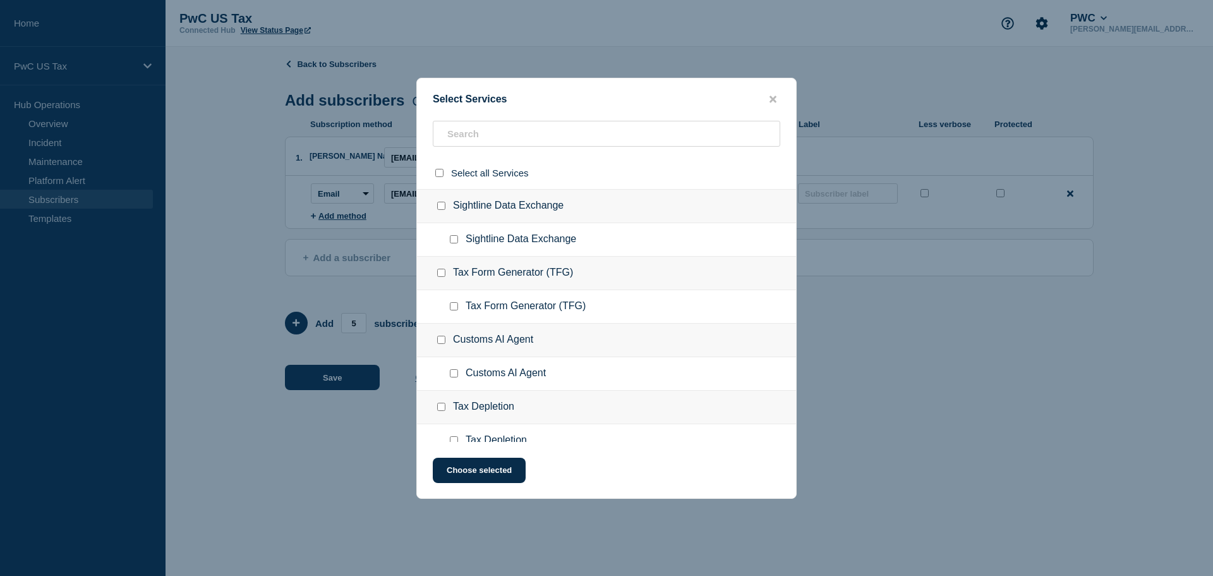
checkbox input "false"
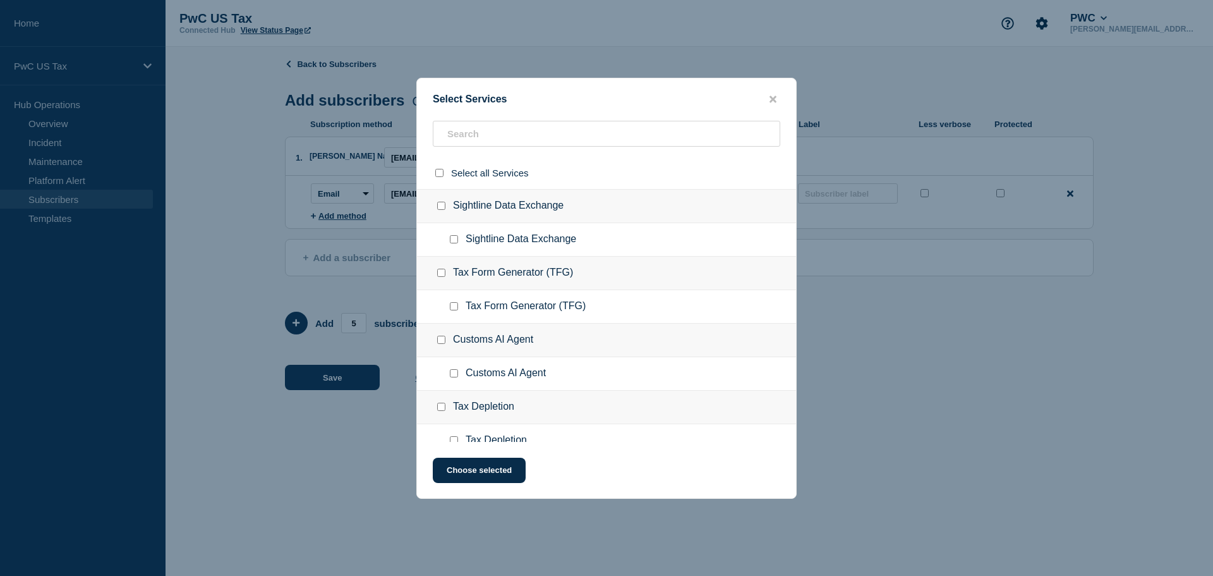
checkbox input "false"
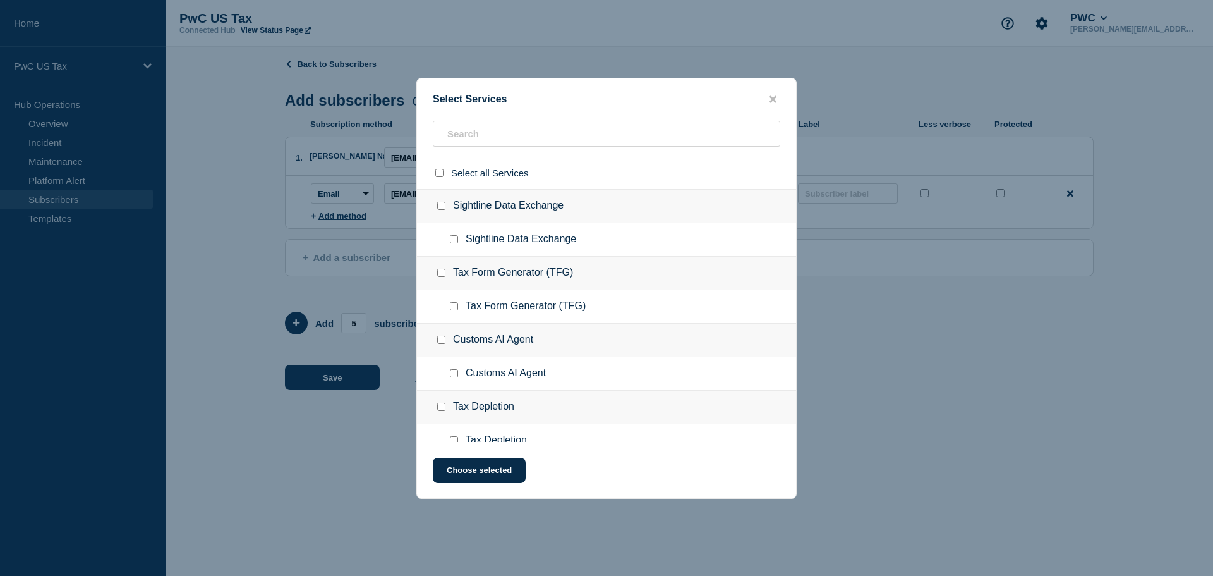
checkbox input "false"
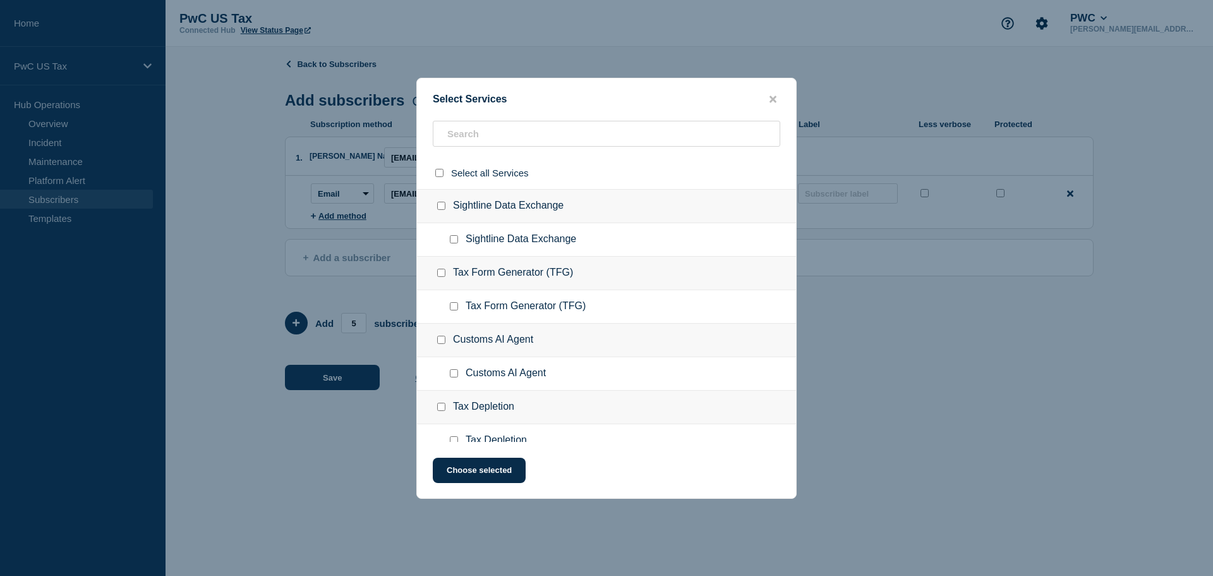
checkbox input "false"
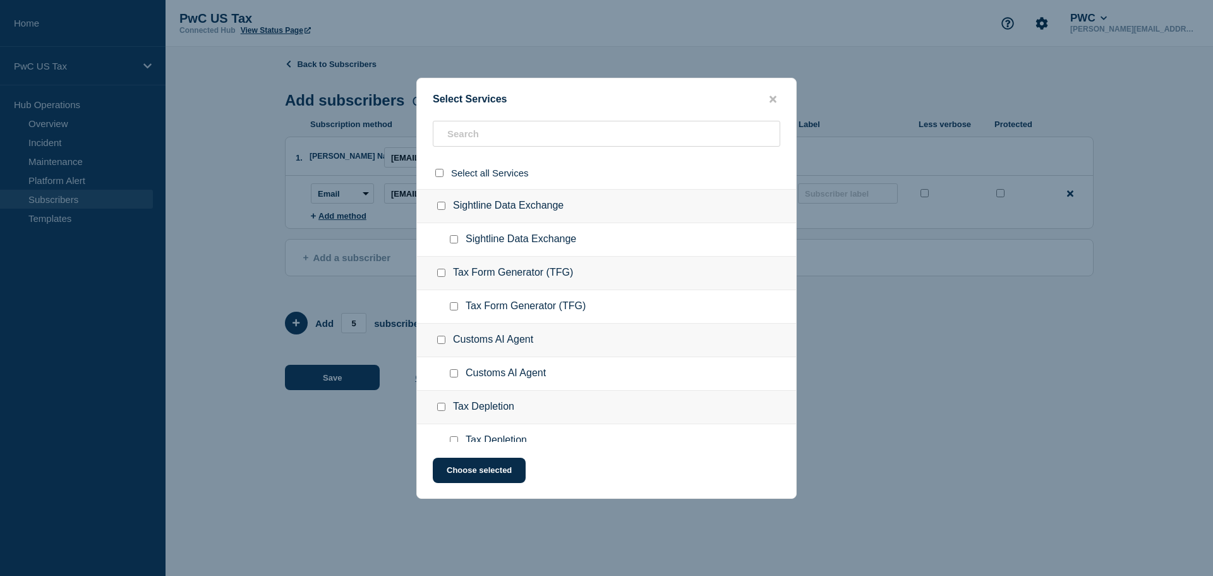
checkbox input "false"
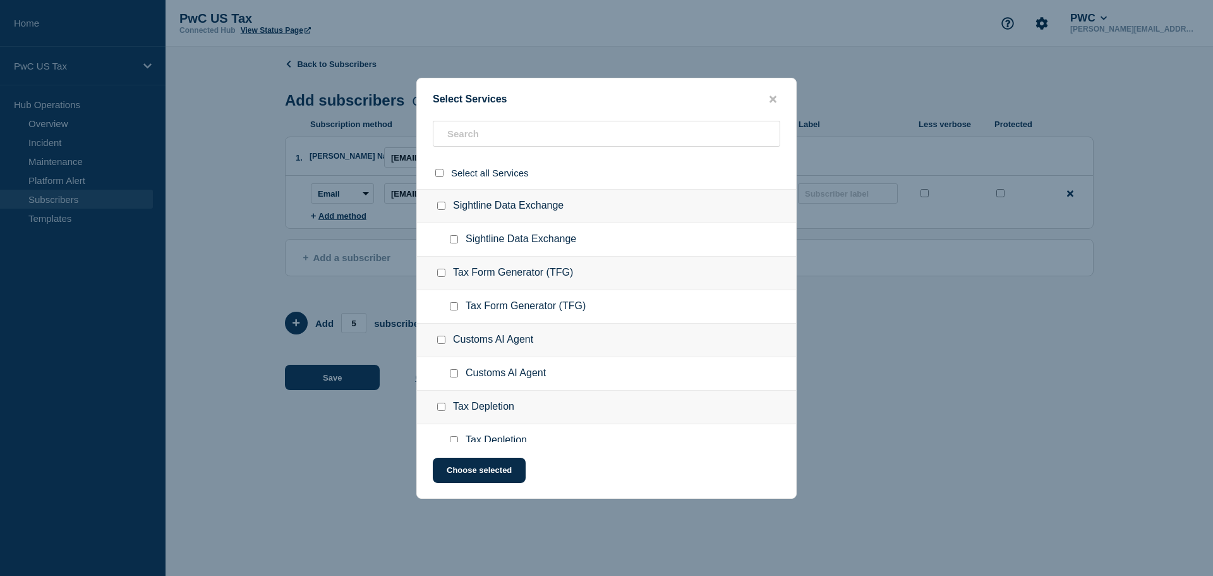
checkbox input "false"
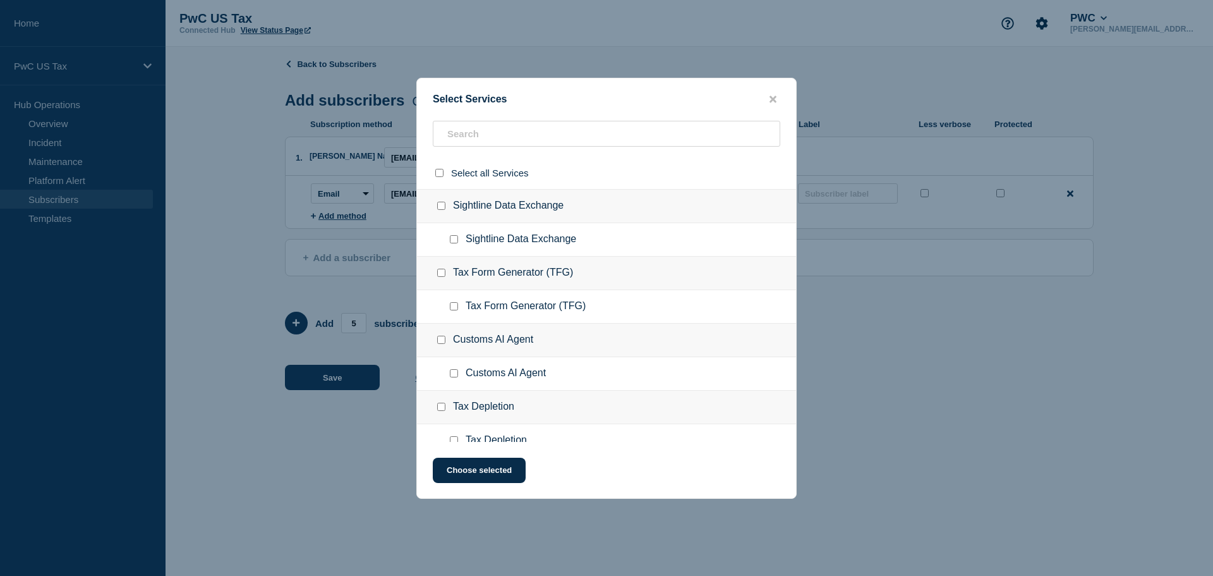
checkbox input "false"
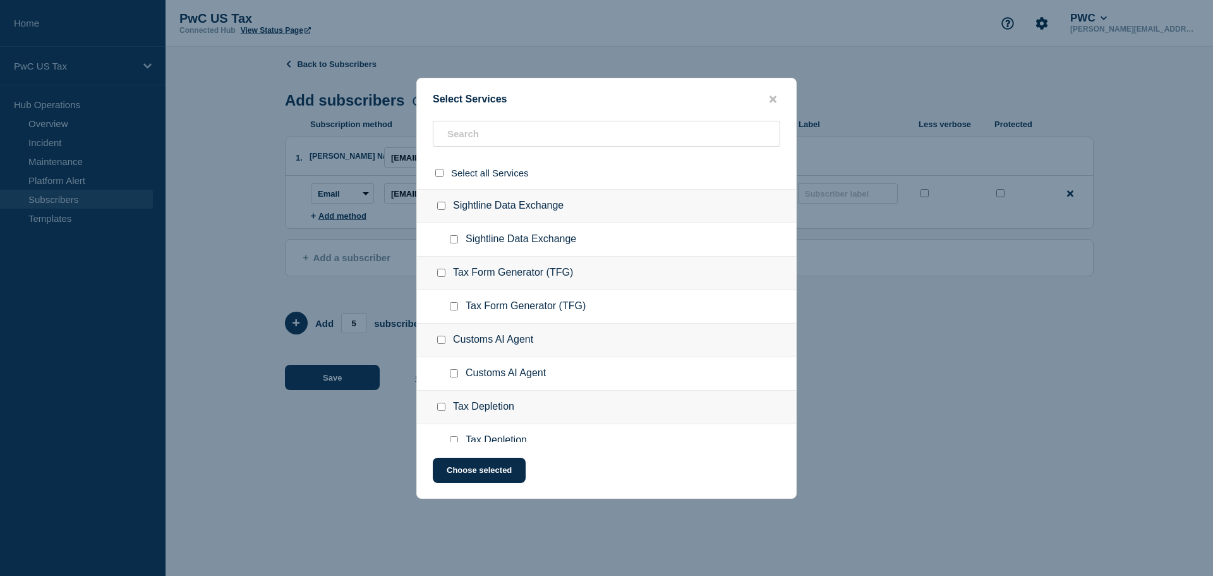
checkbox input "false"
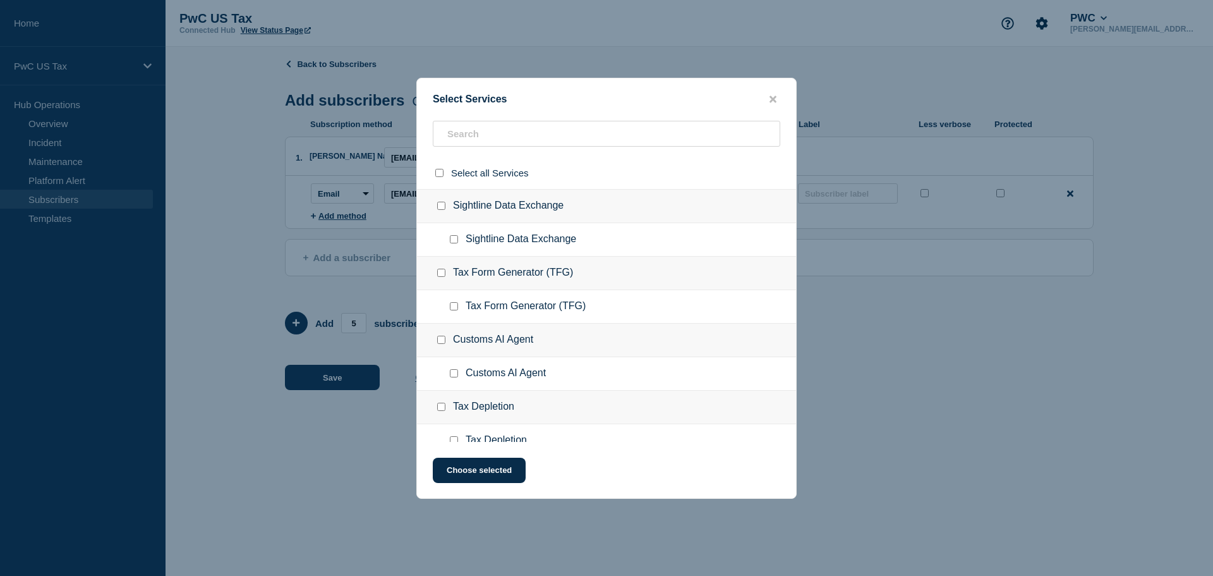
checkbox input "false"
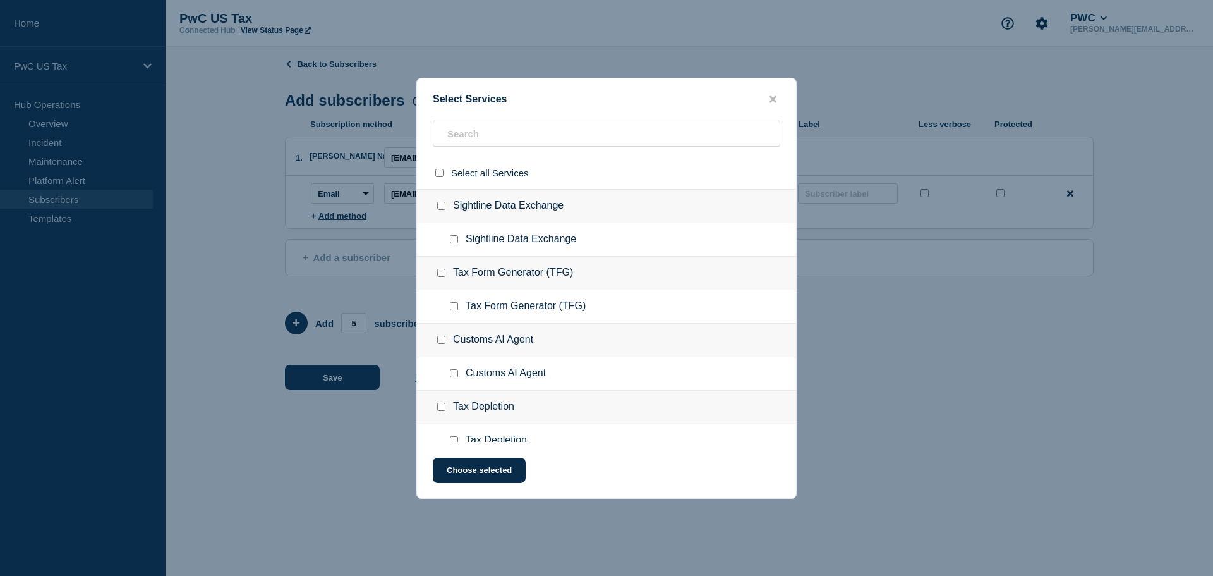
checkbox input "false"
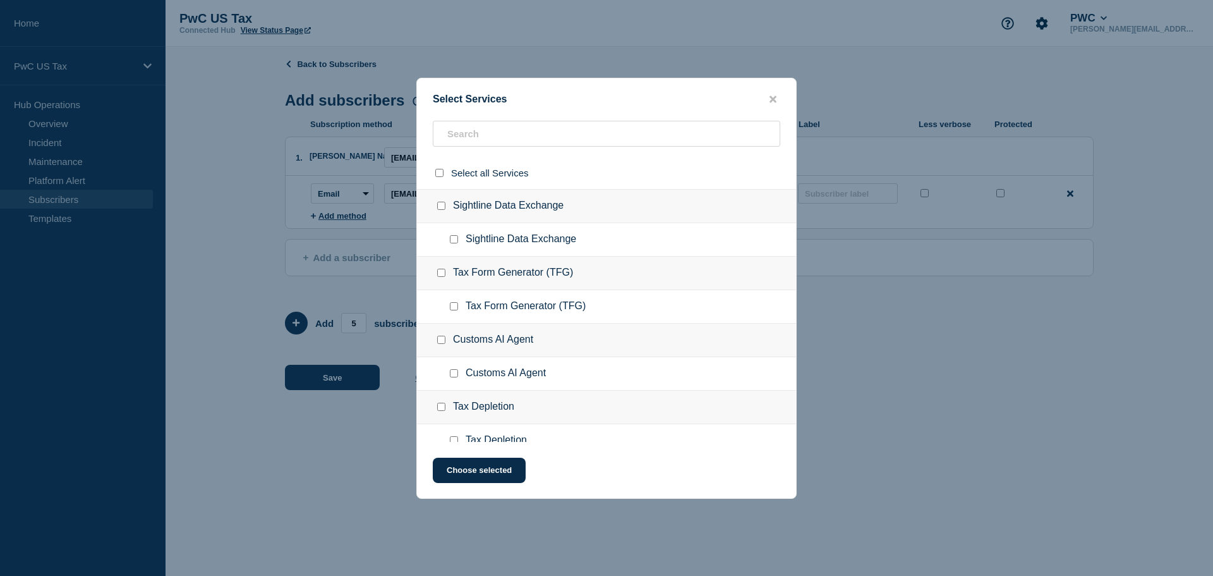
checkbox input "false"
click at [442, 203] on input "Sightline Data Exchange checkbox" at bounding box center [441, 206] width 8 height 8
checkbox input "true"
click at [474, 478] on button "Choose selected" at bounding box center [479, 470] width 93 height 25
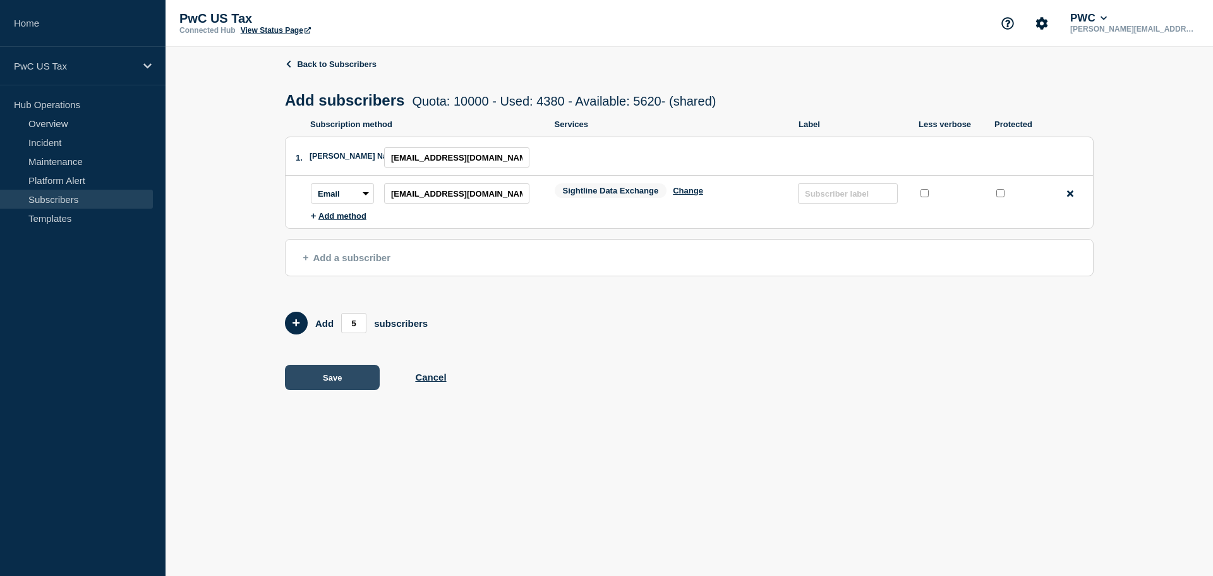
click at [336, 387] on button "Save" at bounding box center [332, 377] width 95 height 25
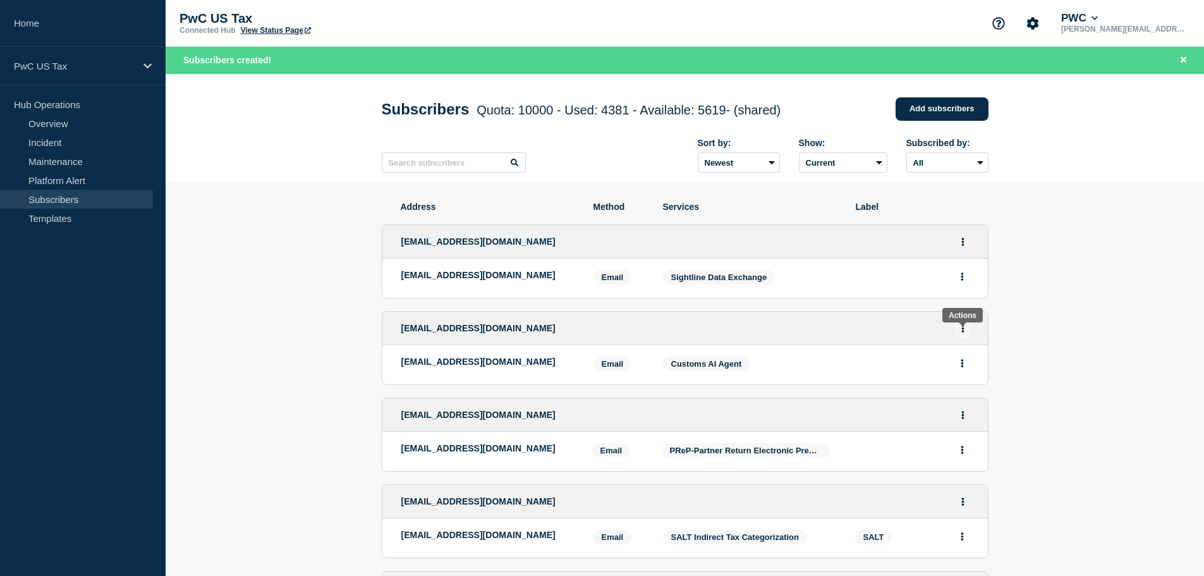
click at [961, 332] on icon "Actions" at bounding box center [962, 328] width 3 height 8
click at [966, 386] on button "Delete" at bounding box center [963, 380] width 24 height 9
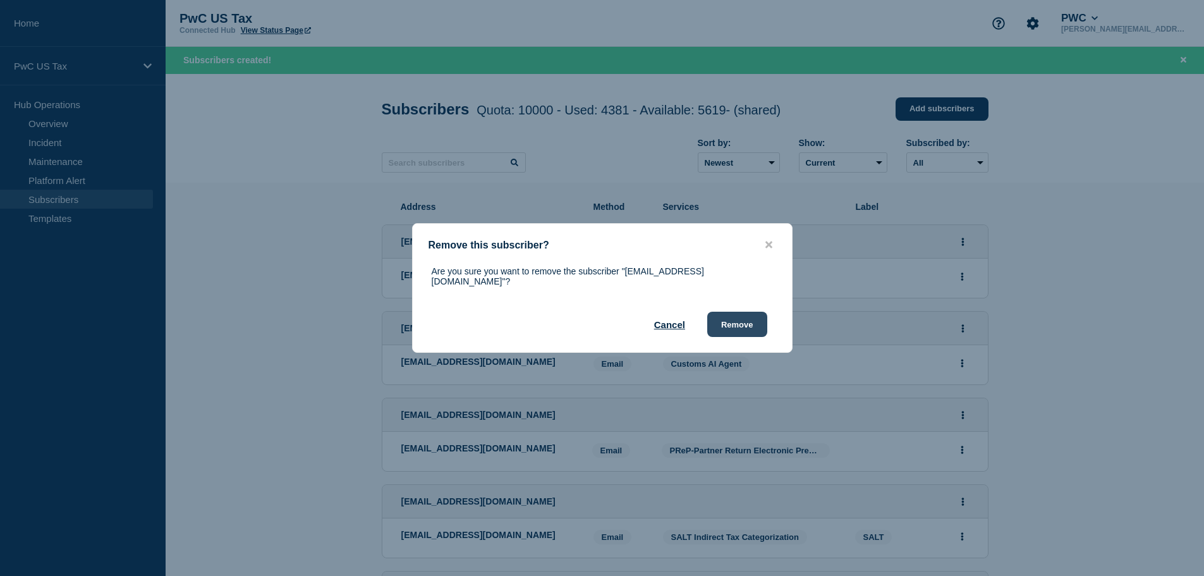
click at [727, 322] on button "Remove" at bounding box center [737, 324] width 60 height 25
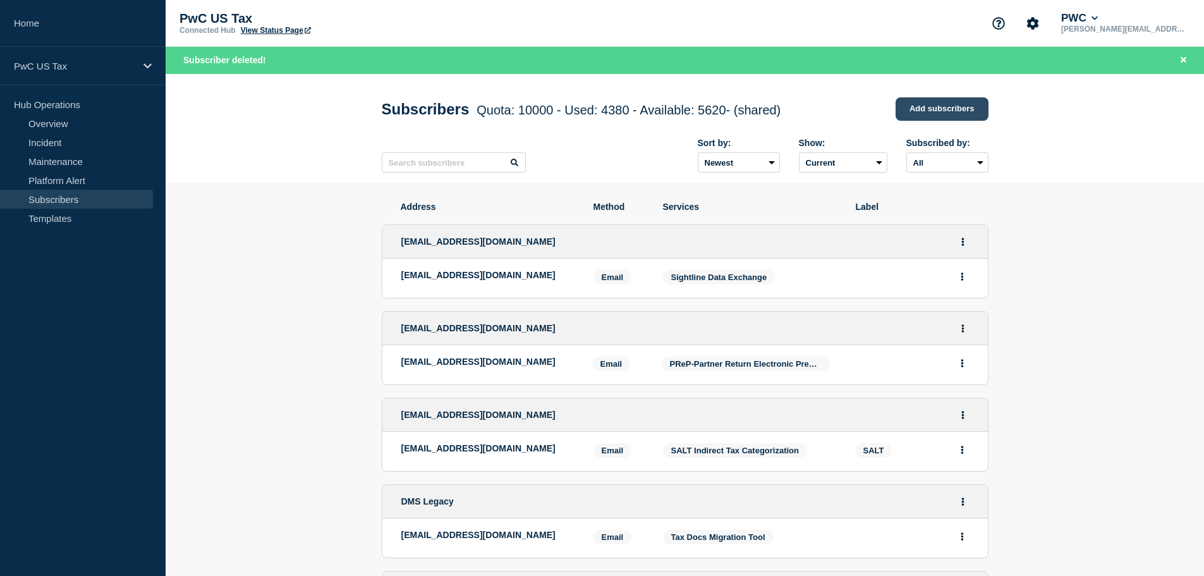
click at [925, 107] on link "Add subscribers" at bounding box center [942, 108] width 93 height 23
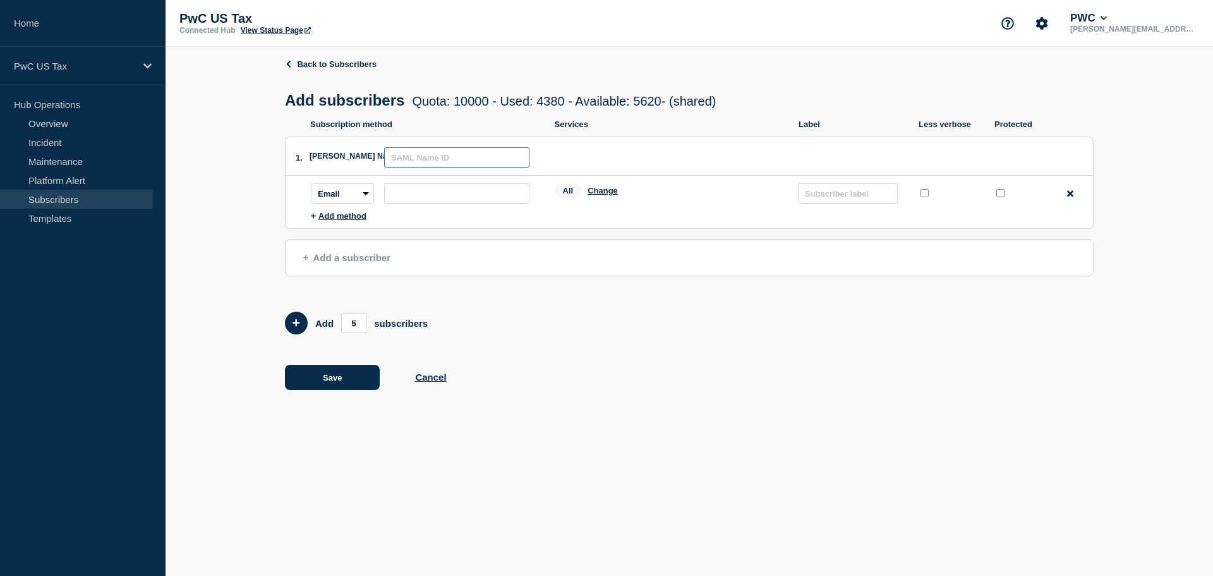
click at [403, 162] on input "text" at bounding box center [456, 157] width 145 height 20
paste input "[EMAIL_ADDRESS][DOMAIN_NAME]"
type input "[EMAIL_ADDRESS][DOMAIN_NAME]"
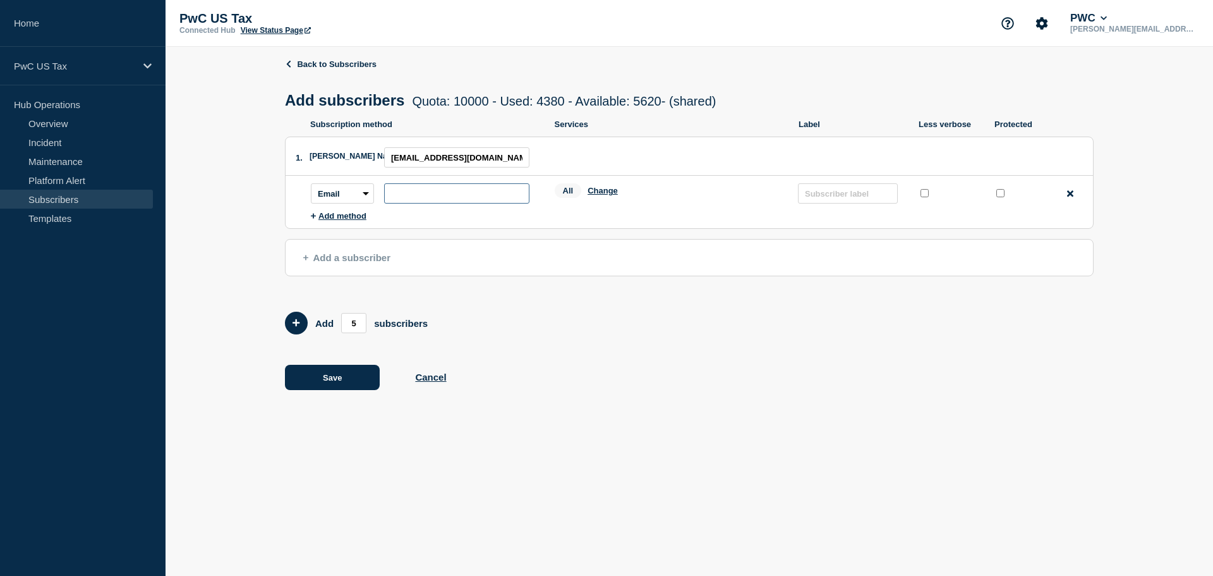
click at [404, 198] on input "subscription-address" at bounding box center [456, 193] width 145 height 20
paste input "[EMAIL_ADDRESS][DOMAIN_NAME]"
type input "[EMAIL_ADDRESS][DOMAIN_NAME]"
click at [609, 195] on button "Change" at bounding box center [603, 190] width 30 height 9
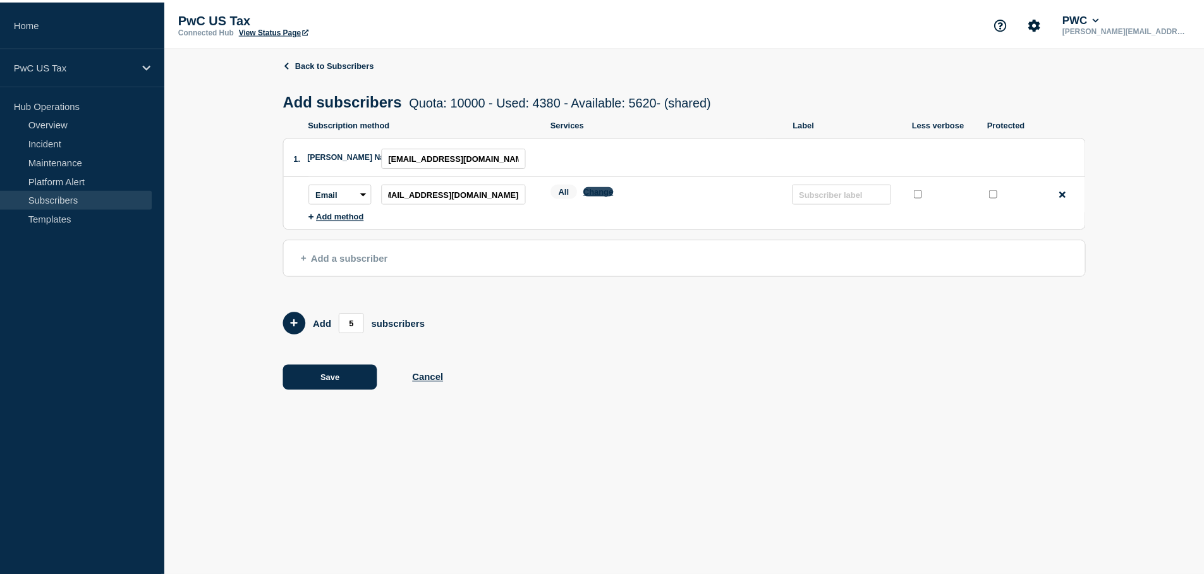
scroll to position [0, 0]
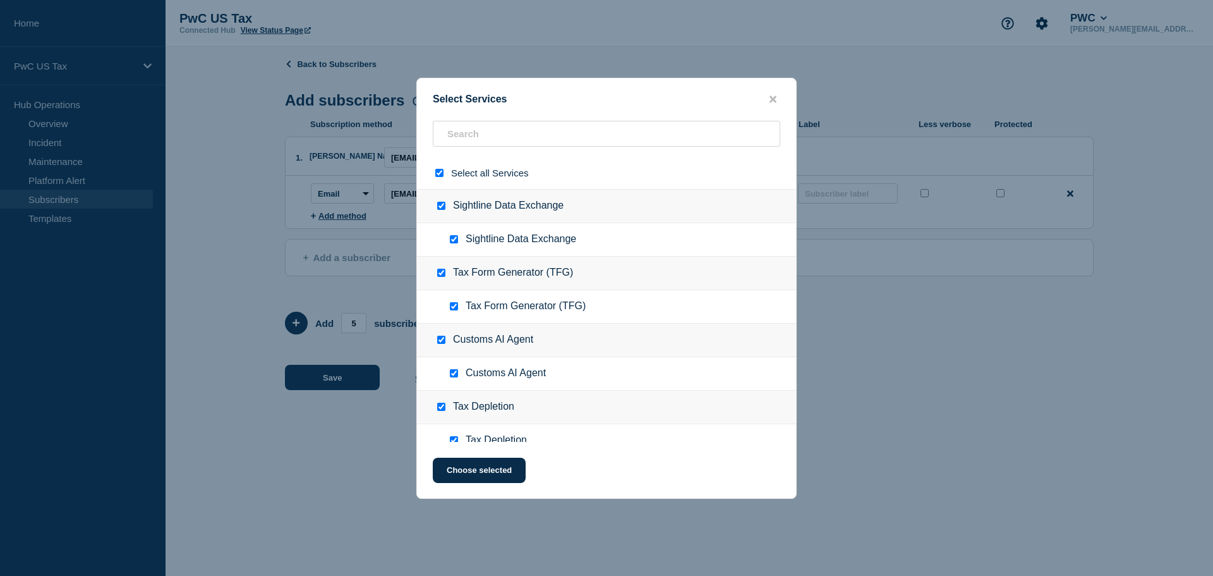
click at [441, 181] on div "Select all Services" at bounding box center [606, 173] width 379 height 32
click at [441, 176] on input "select all checkbox" at bounding box center [439, 173] width 8 height 8
checkbox input "false"
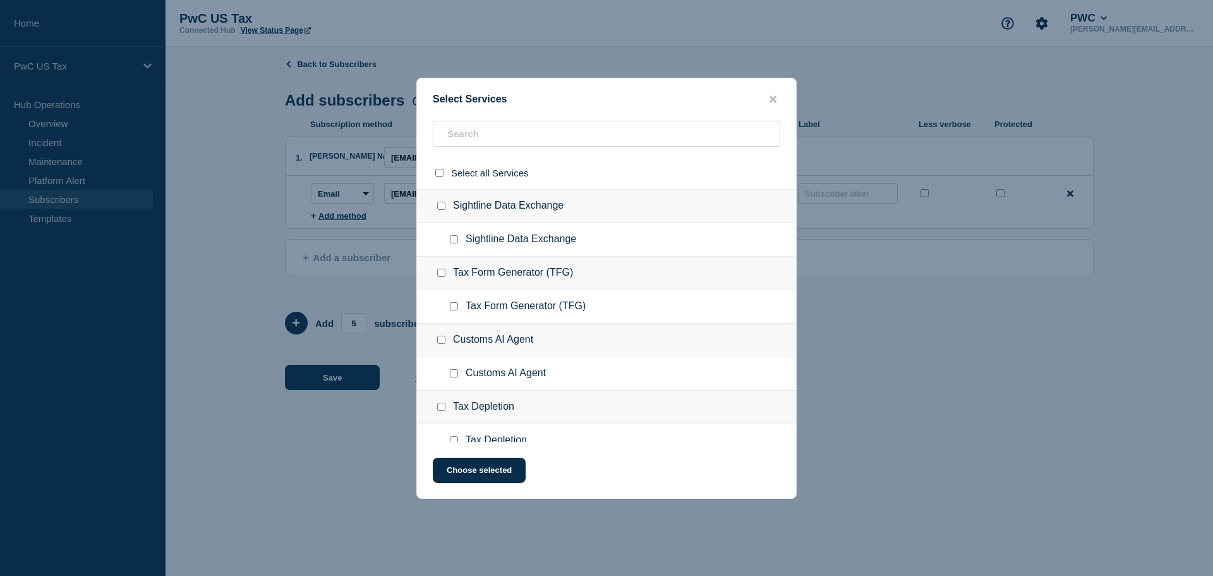
checkbox input "false"
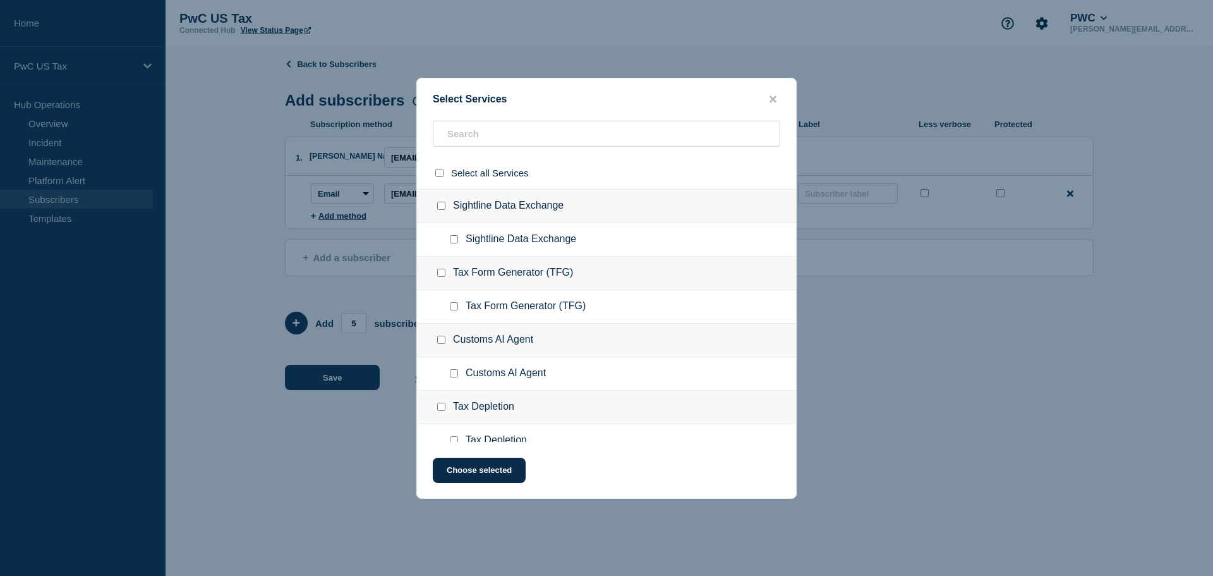
checkbox input "false"
click at [436, 343] on div at bounding box center [444, 340] width 18 height 13
click at [437, 343] on input "Customs AI Agent checkbox" at bounding box center [441, 340] width 8 height 8
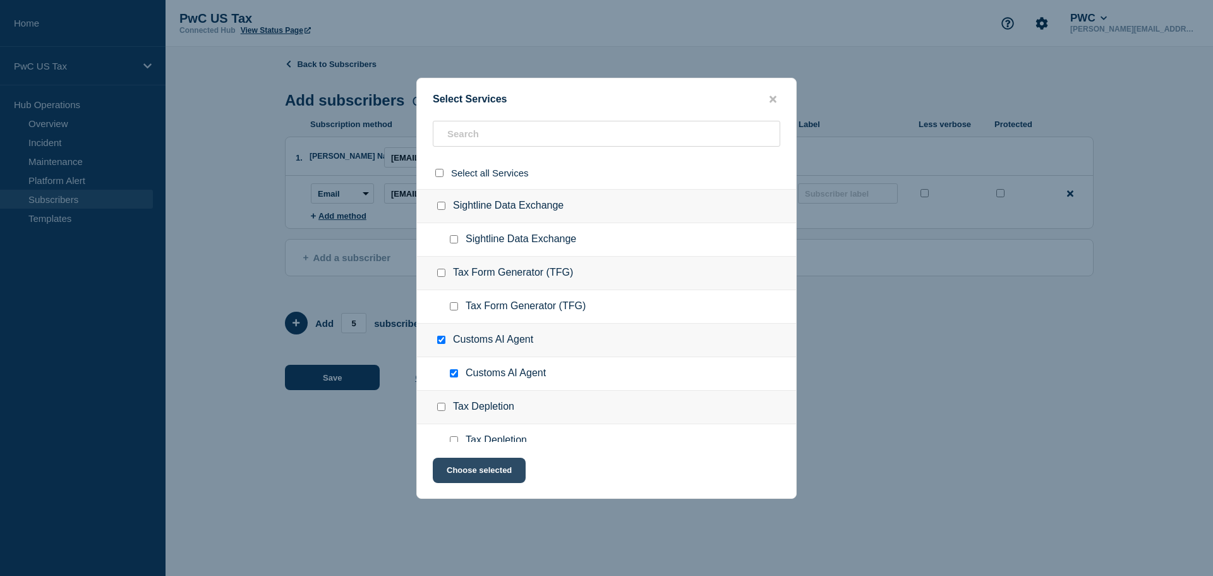
click at [472, 477] on button "Choose selected" at bounding box center [479, 470] width 93 height 25
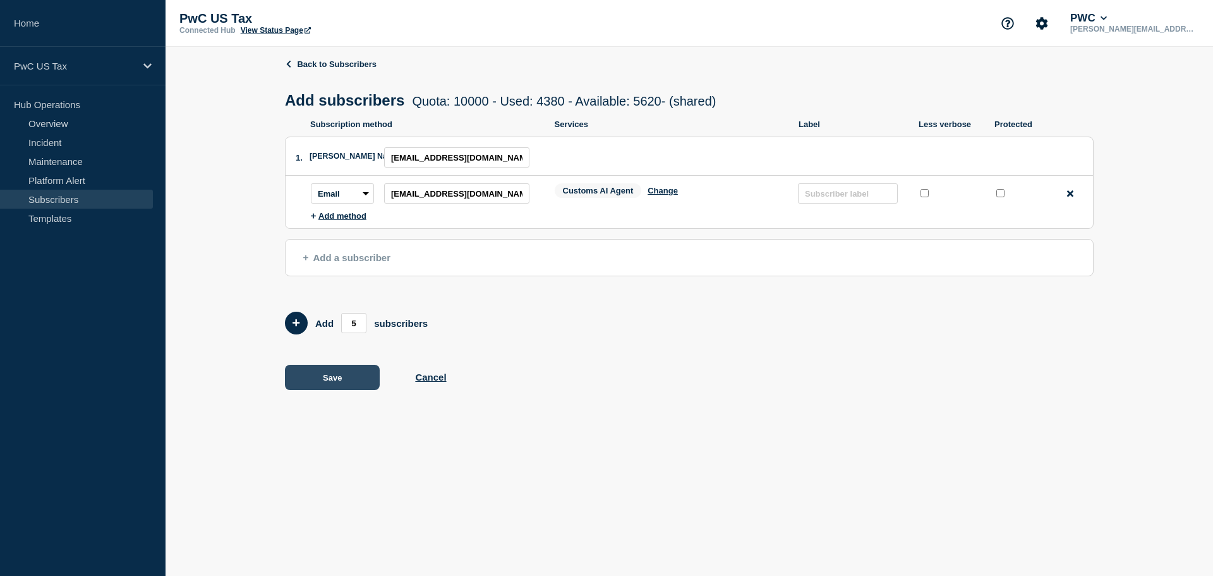
click at [320, 380] on button "Save" at bounding box center [332, 377] width 95 height 25
